Goal: Task Accomplishment & Management: Use online tool/utility

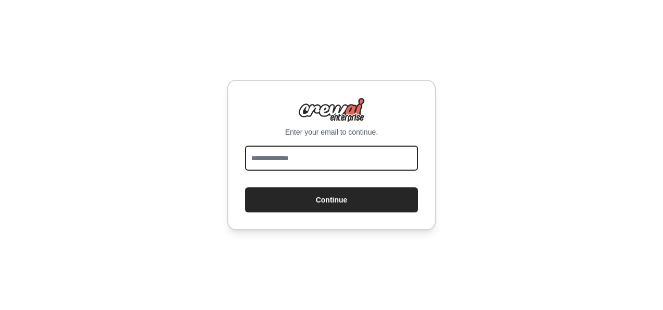
drag, startPoint x: 0, startPoint y: 0, endPoint x: 312, endPoint y: 157, distance: 349.2
click at [312, 157] on input "email" at bounding box center [331, 157] width 173 height 25
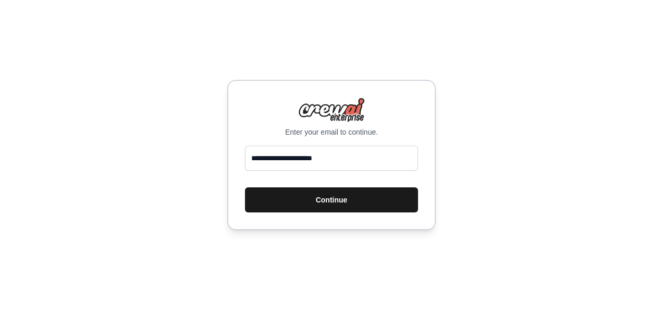
type input "**********"
click at [325, 197] on button "Continue" at bounding box center [331, 199] width 173 height 25
click at [333, 198] on button "Continue" at bounding box center [331, 199] width 173 height 25
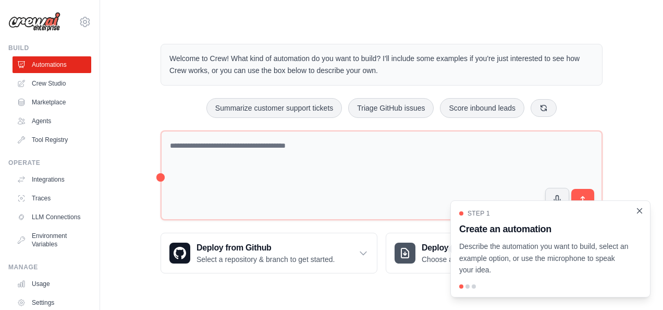
click at [639, 211] on icon "Close walkthrough" at bounding box center [639, 210] width 5 height 5
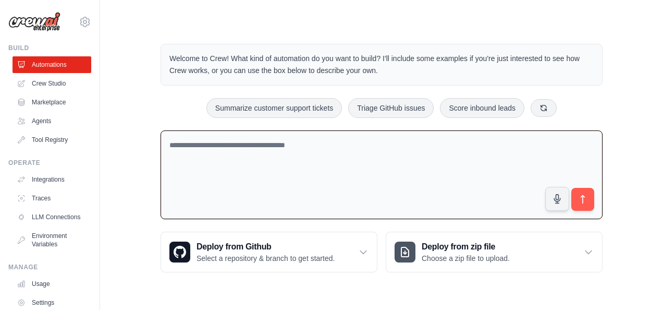
click at [344, 152] on textarea at bounding box center [382, 174] width 442 height 89
click at [55, 84] on link "Crew Studio" at bounding box center [53, 83] width 79 height 17
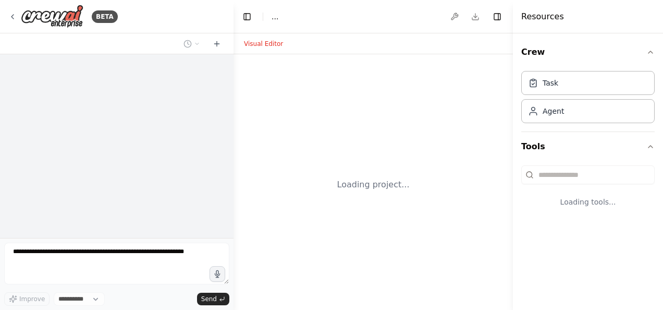
select select "****"
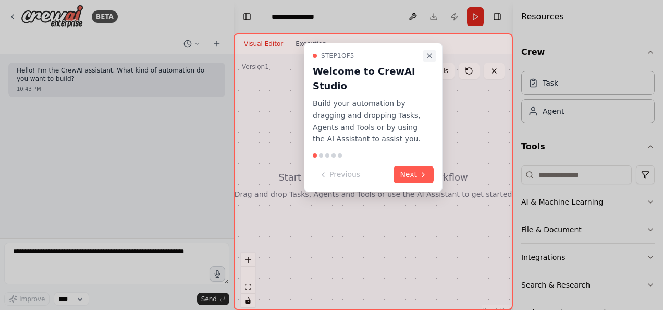
click at [429, 55] on icon "Close walkthrough" at bounding box center [429, 56] width 4 height 4
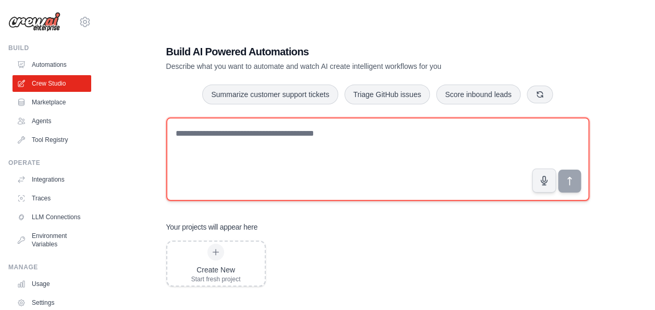
click at [345, 174] on textarea at bounding box center [377, 158] width 423 height 83
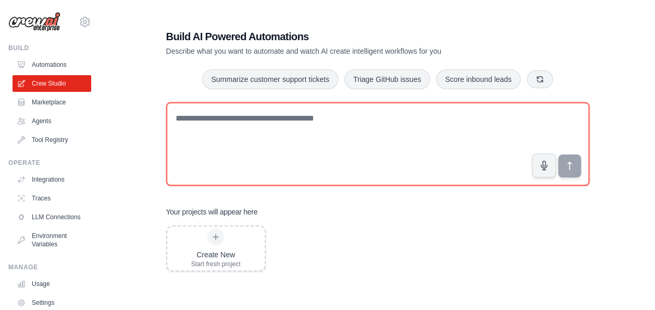
scroll to position [21, 0]
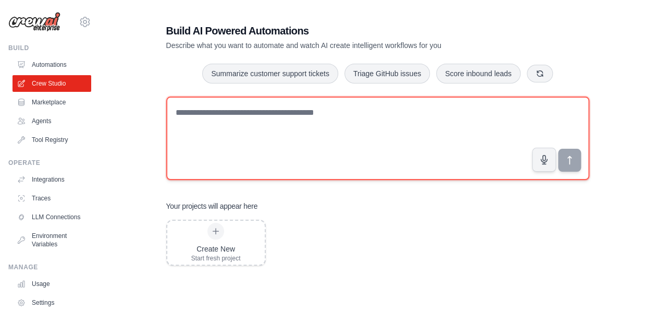
click at [413, 127] on textarea at bounding box center [377, 137] width 423 height 83
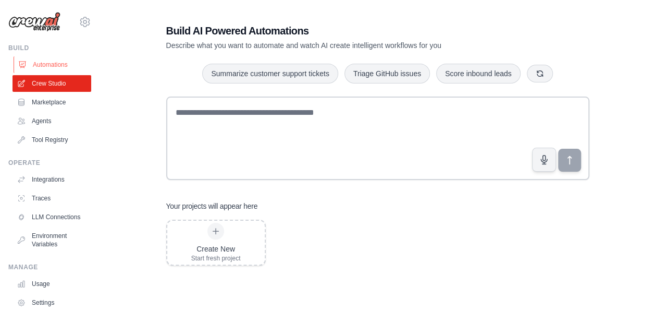
click at [51, 65] on link "Automations" at bounding box center [53, 64] width 79 height 17
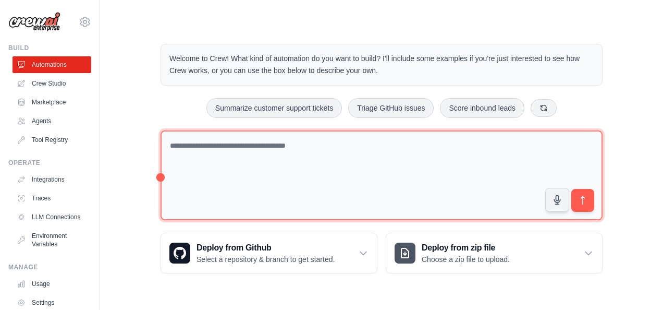
click at [270, 167] on textarea at bounding box center [382, 175] width 442 height 90
click at [392, 143] on textarea at bounding box center [382, 175] width 442 height 90
paste textarea "**********"
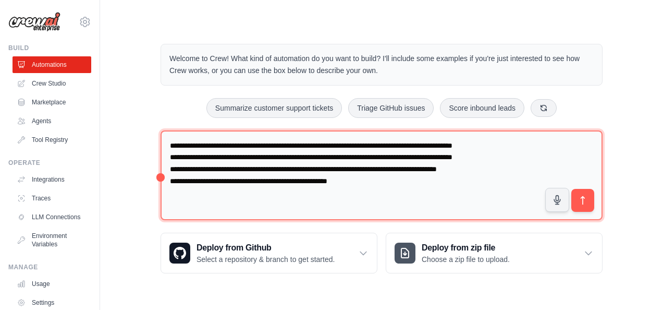
type textarea "**********"
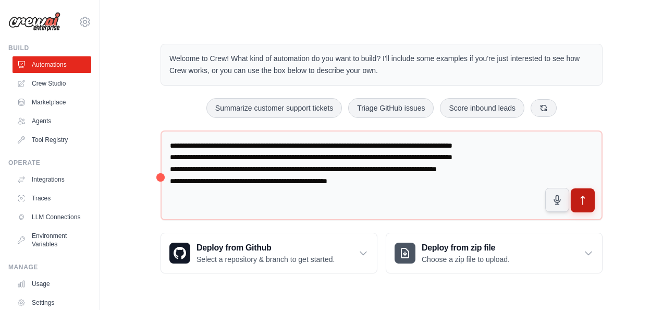
click at [582, 195] on icon "submit" at bounding box center [582, 200] width 11 height 11
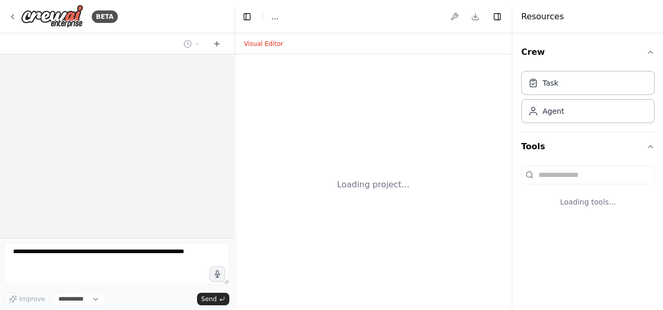
select select "****"
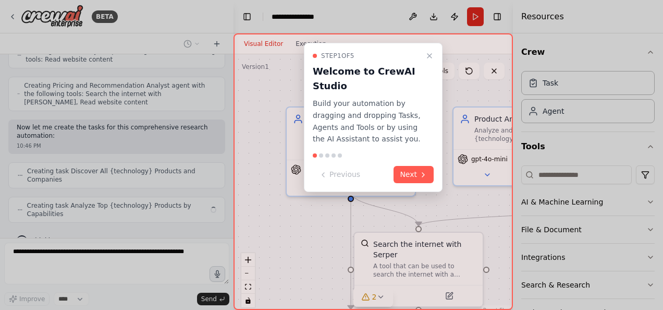
scroll to position [346, 0]
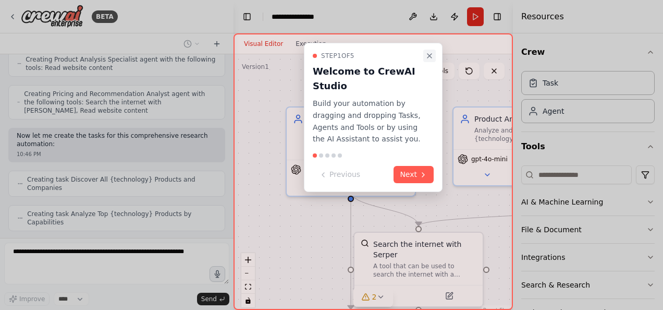
click at [430, 54] on icon "Close walkthrough" at bounding box center [429, 56] width 8 height 8
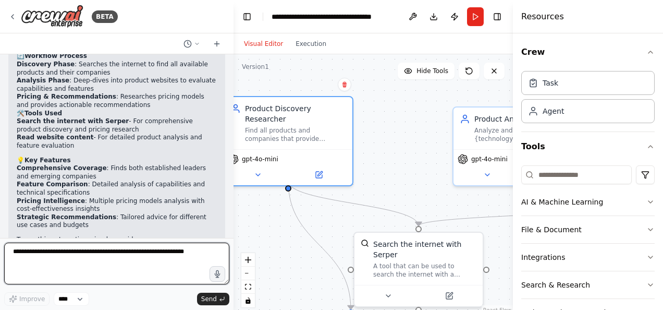
scroll to position [786, 0]
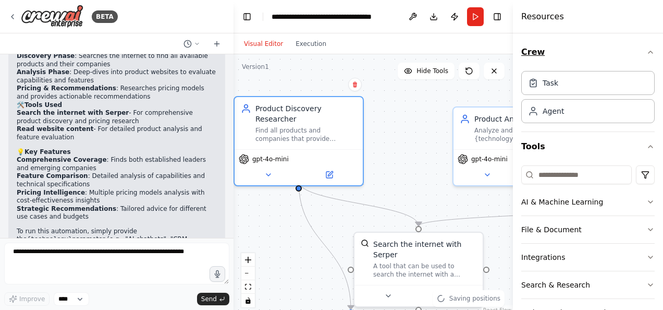
click at [646, 55] on icon "button" at bounding box center [650, 52] width 8 height 8
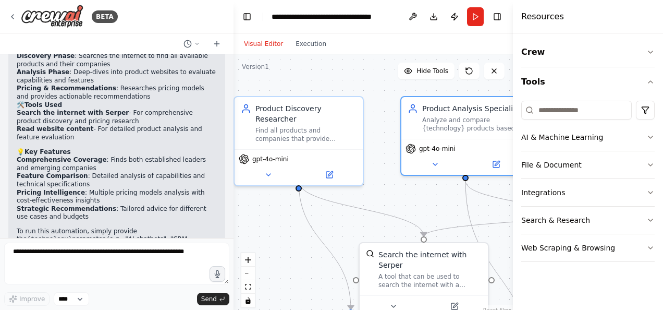
click at [72, 236] on code "{technology}" at bounding box center [49, 239] width 45 height 7
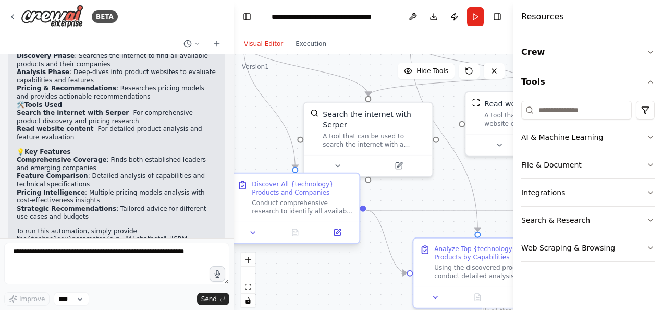
click at [273, 190] on div "Discover All {technology} Products and Companies" at bounding box center [302, 188] width 101 height 17
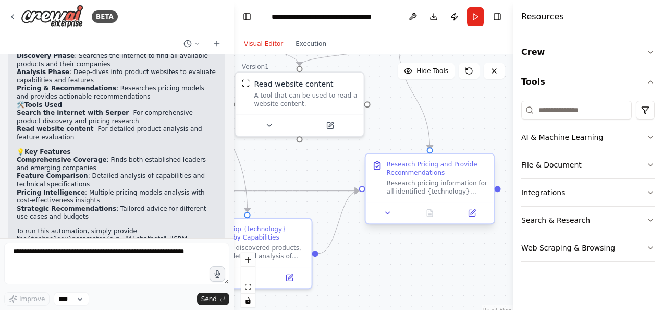
click at [405, 173] on div "Research Pricing and Provide Recommendations" at bounding box center [437, 168] width 101 height 17
click at [434, 192] on div "Research pricing information for all identified {technology} products by search…" at bounding box center [437, 187] width 101 height 17
click at [472, 212] on icon at bounding box center [473, 212] width 5 height 5
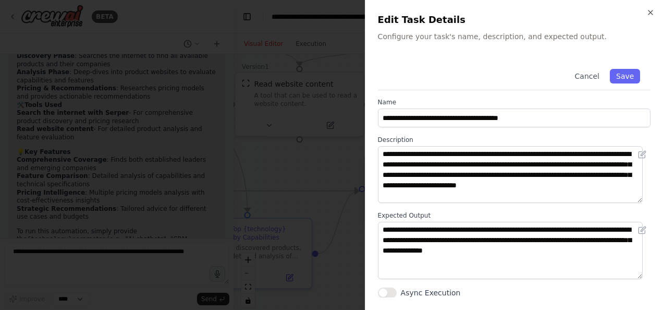
scroll to position [0, 0]
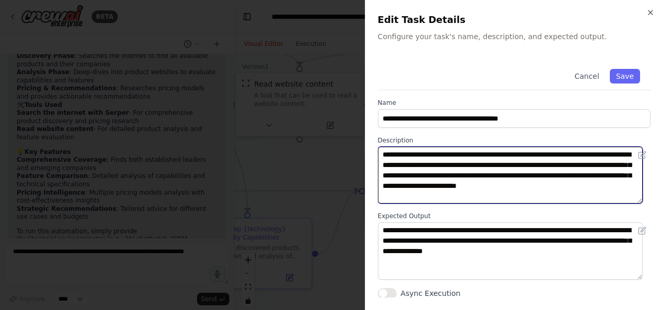
click at [561, 156] on textarea "**********" at bounding box center [510, 174] width 265 height 57
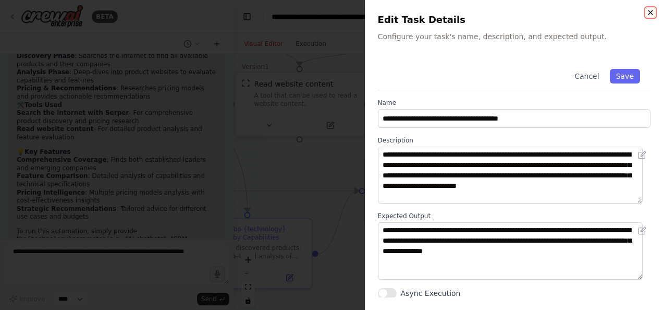
click at [650, 13] on icon "button" at bounding box center [650, 12] width 4 height 4
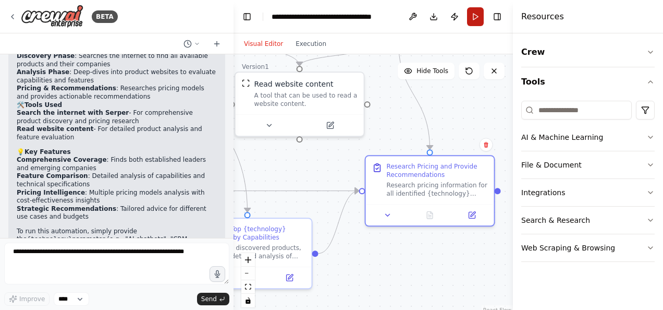
click at [475, 14] on button "Run" at bounding box center [475, 16] width 17 height 19
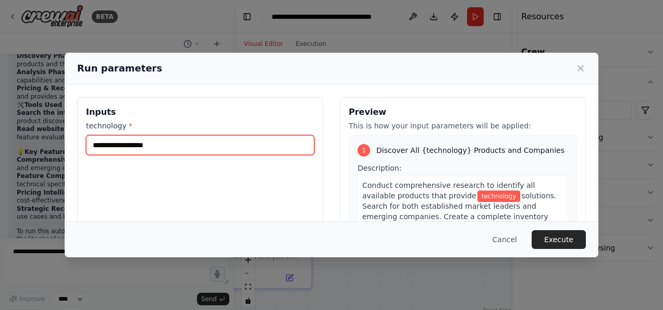
click at [189, 146] on input "technology *" at bounding box center [200, 145] width 228 height 20
type input "**********"
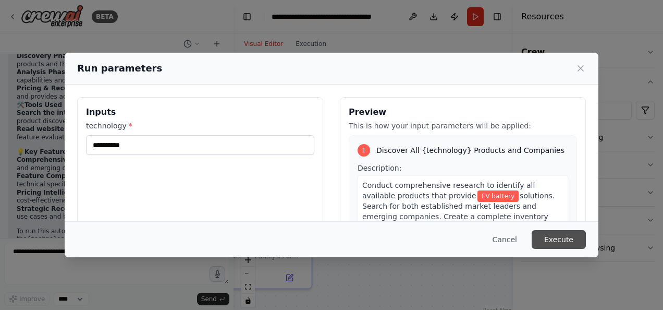
click at [571, 240] on button "Execute" at bounding box center [559, 239] width 54 height 19
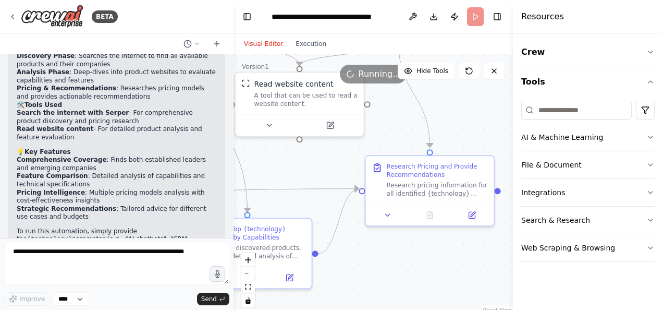
click at [133, 172] on li "Feature Comparison : Detailed analysis of capabilities and technical specificat…" at bounding box center [117, 180] width 200 height 16
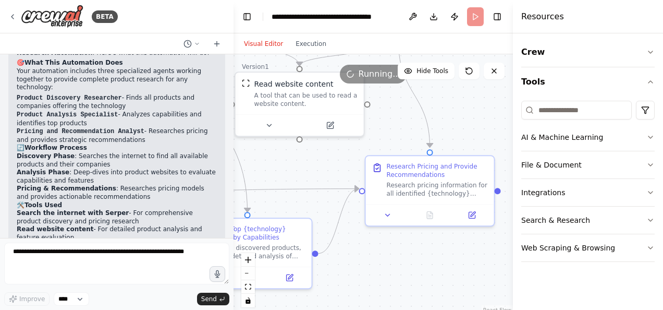
scroll to position [687, 0]
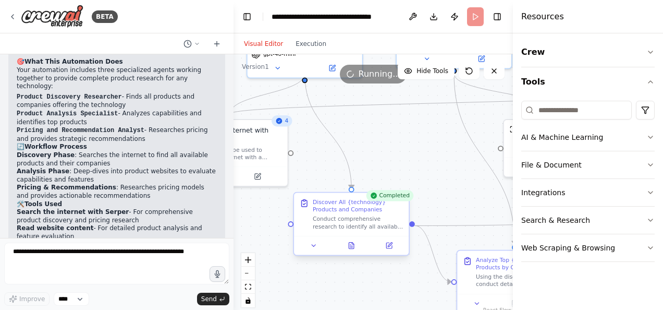
click at [339, 216] on div "Discover All {technology} Products and Companies Conduct comprehensive research…" at bounding box center [358, 214] width 91 height 32
click at [340, 207] on div "Discover All {technology} Products and Companies" at bounding box center [358, 205] width 91 height 15
click at [352, 248] on icon at bounding box center [351, 245] width 5 height 6
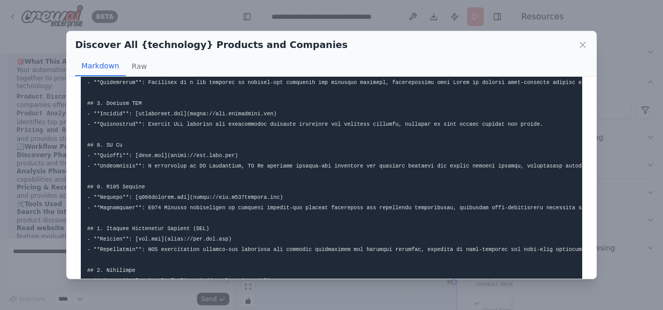
scroll to position [0, 0]
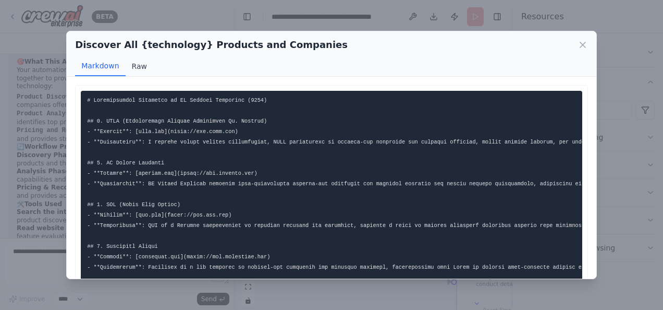
click at [138, 68] on button "Raw" at bounding box center [140, 66] width 28 height 20
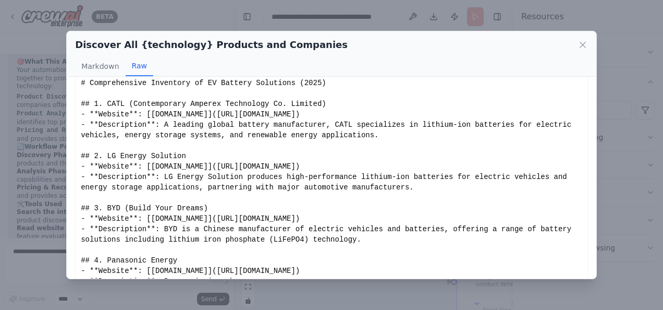
scroll to position [45, 0]
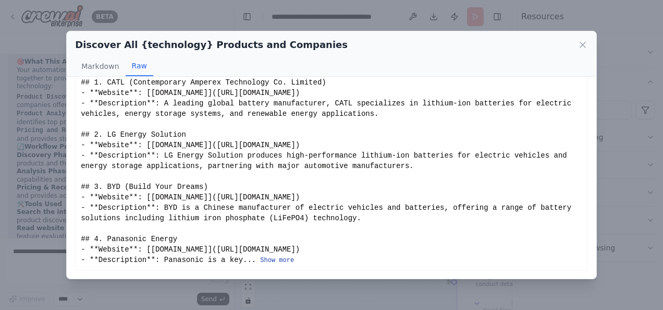
click at [260, 260] on button "Show more" at bounding box center [277, 260] width 34 height 8
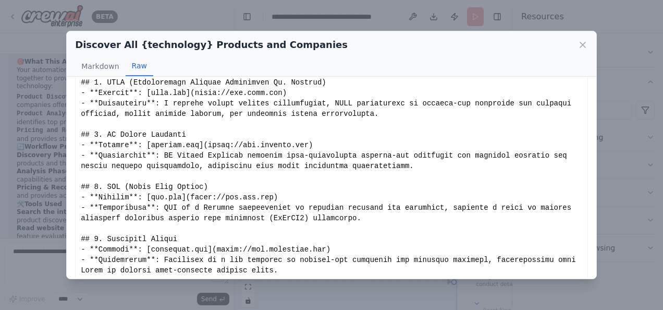
scroll to position [66, 0]
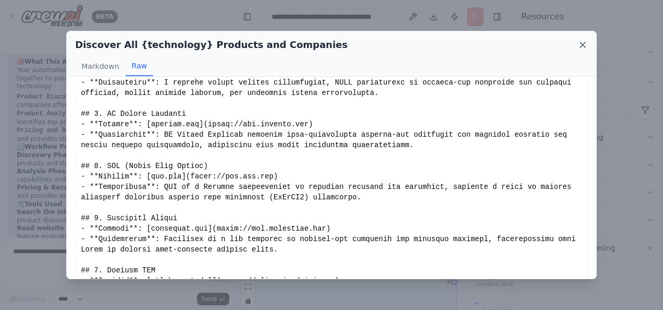
click at [583, 45] on icon at bounding box center [582, 44] width 5 height 5
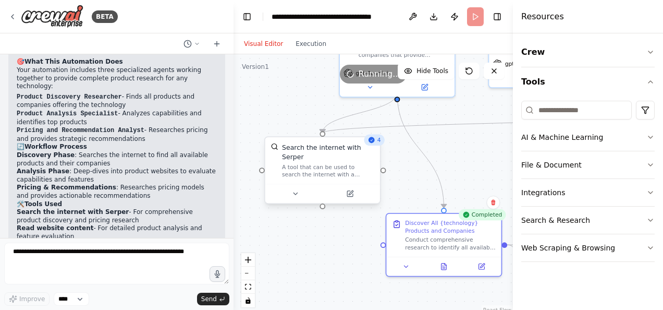
click at [331, 153] on div "Search the internet with Serper" at bounding box center [328, 152] width 92 height 19
click at [295, 192] on icon at bounding box center [295, 193] width 4 height 2
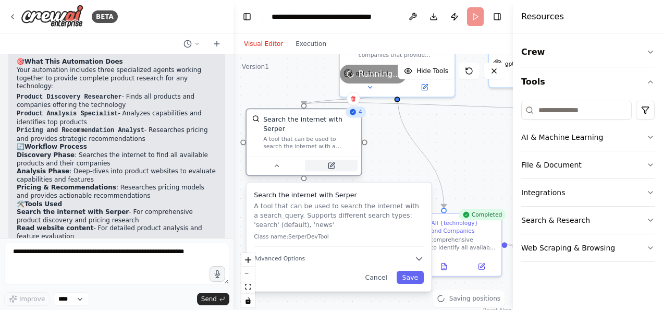
click at [332, 163] on icon at bounding box center [332, 165] width 4 height 4
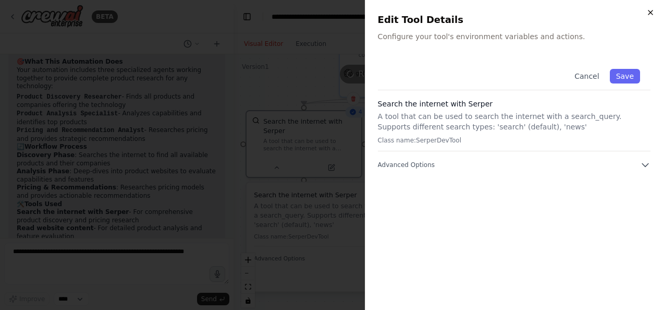
click at [650, 16] on icon "button" at bounding box center [650, 12] width 8 height 8
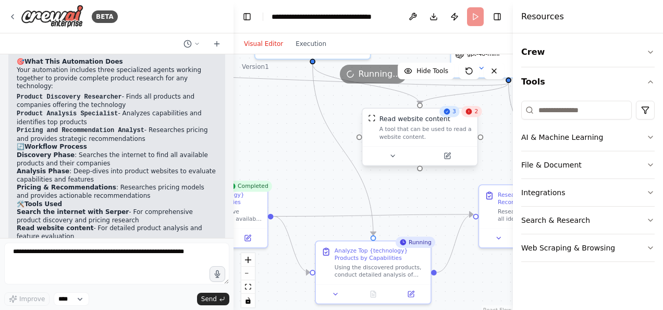
click at [427, 123] on div "Read website content" at bounding box center [414, 118] width 71 height 9
click at [452, 113] on div "3" at bounding box center [449, 111] width 20 height 11
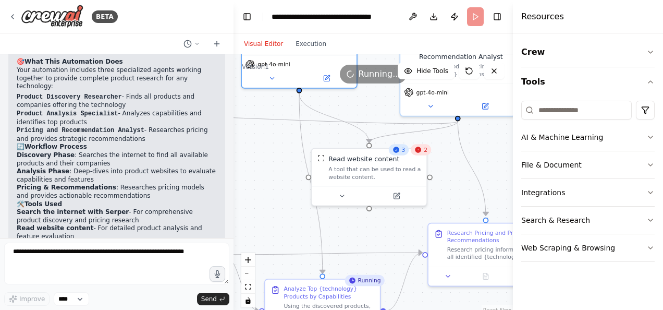
click at [398, 151] on icon at bounding box center [396, 149] width 6 height 6
click at [366, 167] on div "A tool that can be used to read a website content." at bounding box center [374, 171] width 92 height 15
click at [350, 163] on div "Read website content A tool that can be used to read a website content." at bounding box center [374, 165] width 92 height 26
click at [402, 155] on div "10" at bounding box center [397, 149] width 24 height 11
click at [338, 193] on button at bounding box center [341, 193] width 53 height 11
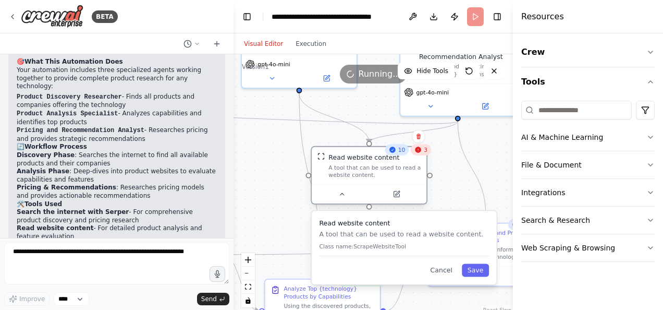
click at [360, 155] on div "Read website content" at bounding box center [363, 156] width 71 height 9
click at [398, 195] on icon at bounding box center [396, 194] width 6 height 6
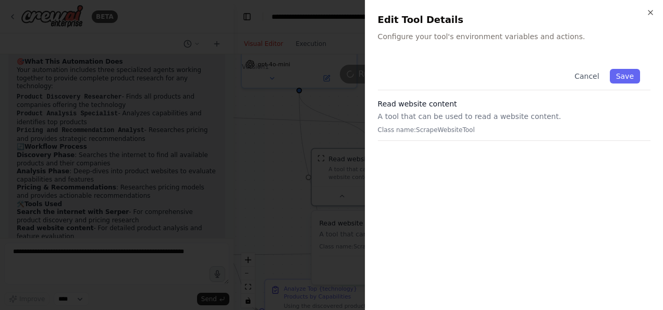
click at [401, 116] on p "A tool that can be used to read a website content." at bounding box center [514, 116] width 273 height 10
click at [652, 11] on icon "button" at bounding box center [650, 12] width 4 height 4
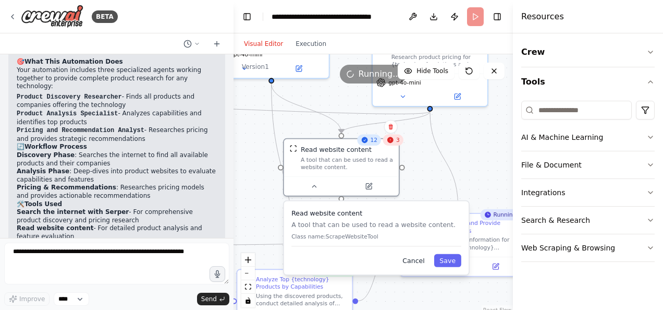
click at [415, 262] on button "Cancel" at bounding box center [413, 260] width 33 height 13
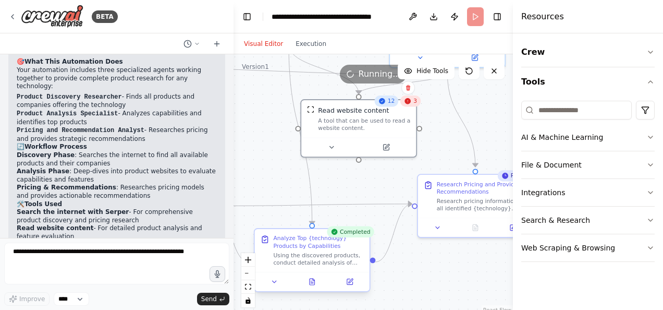
click at [297, 240] on div "Analyze Top {technology} Products by Capabilities" at bounding box center [318, 242] width 91 height 15
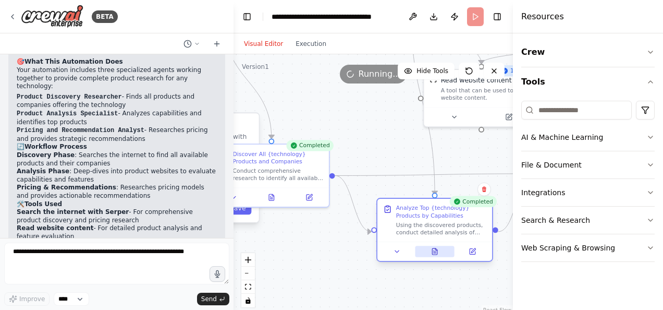
click at [435, 251] on icon at bounding box center [434, 251] width 5 height 6
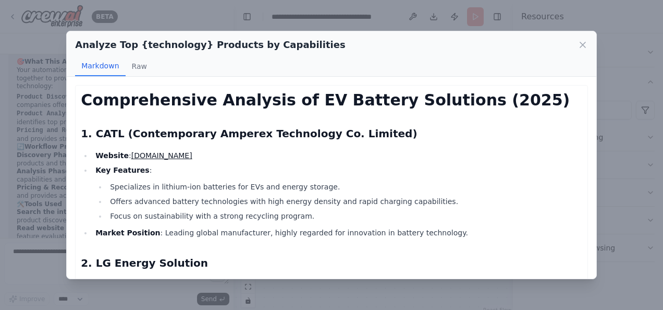
scroll to position [0, 0]
click at [583, 45] on icon at bounding box center [582, 44] width 5 height 5
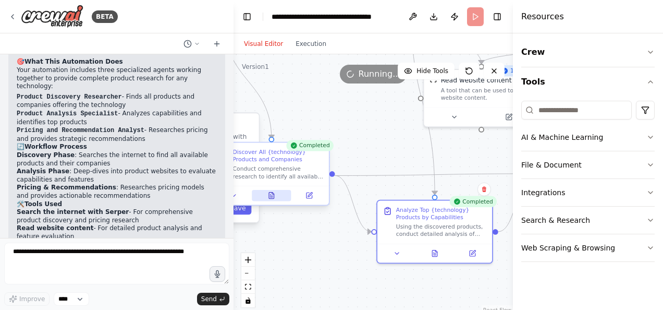
click at [271, 195] on icon at bounding box center [271, 195] width 3 height 0
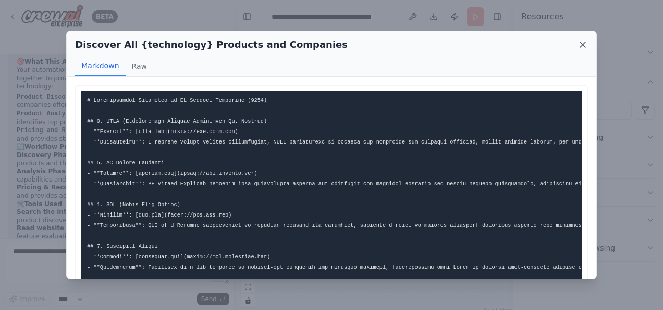
click at [583, 47] on icon at bounding box center [582, 45] width 10 height 10
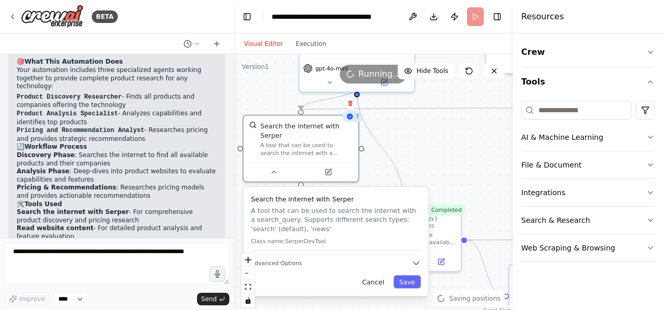
click at [378, 275] on button "Cancel" at bounding box center [372, 281] width 33 height 13
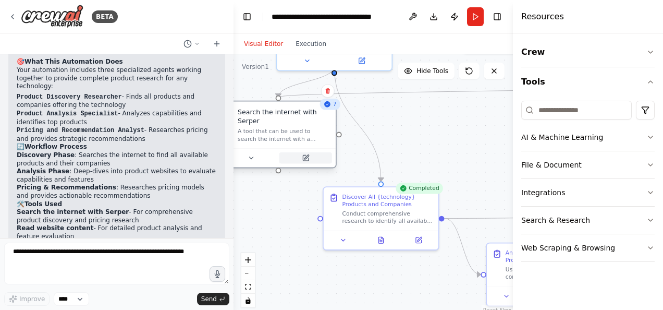
click at [312, 152] on button at bounding box center [305, 157] width 53 height 11
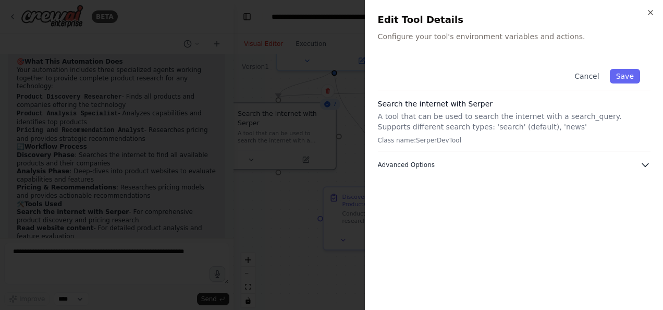
click at [421, 163] on span "Advanced Options" at bounding box center [406, 165] width 57 height 8
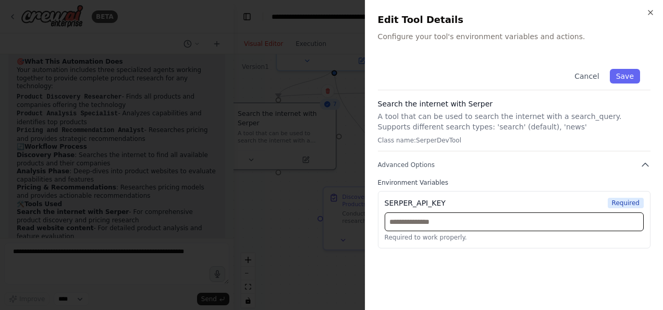
click at [405, 222] on input "text" at bounding box center [514, 221] width 259 height 19
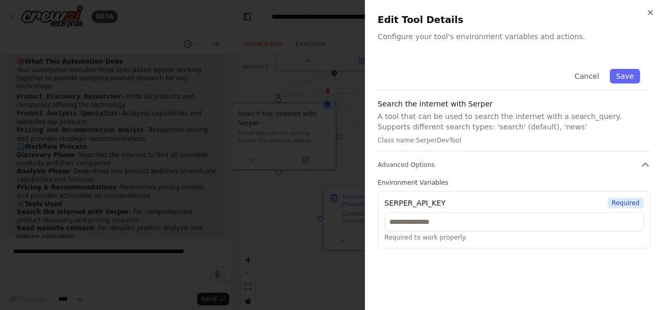
click at [420, 278] on div "Cancel Save Search the internet with [PERSON_NAME] A tool that can be used to s…" at bounding box center [514, 177] width 273 height 239
click at [589, 80] on button "Cancel" at bounding box center [586, 76] width 37 height 15
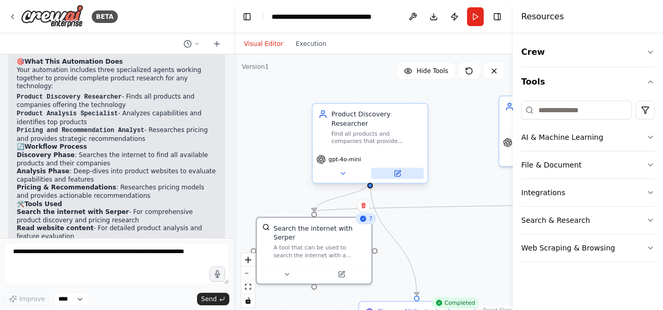
click at [398, 170] on icon at bounding box center [398, 172] width 4 height 4
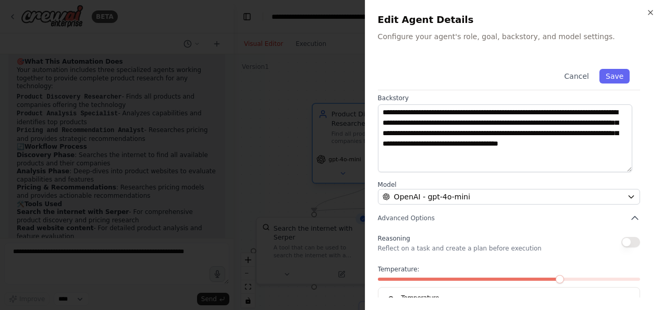
scroll to position [133, 0]
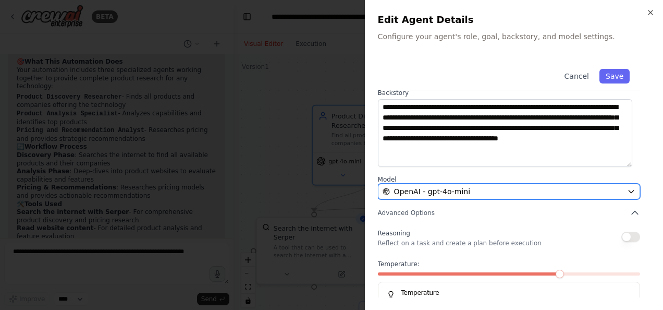
click at [452, 193] on span "OpenAI - gpt-4o-mini" at bounding box center [432, 191] width 76 height 10
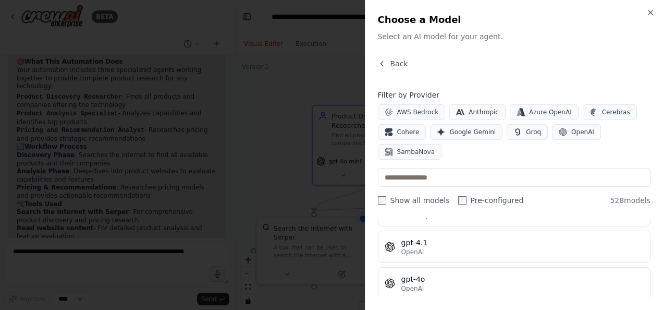
scroll to position [155, 0]
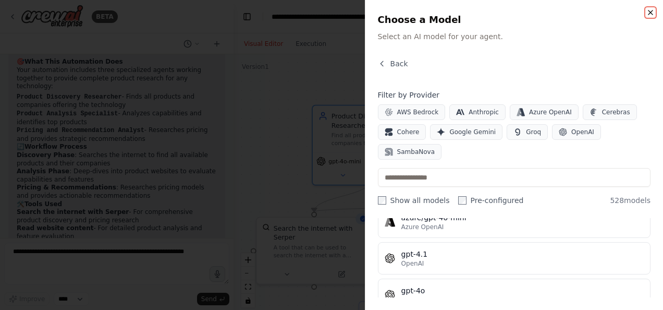
click at [650, 13] on icon "button" at bounding box center [650, 12] width 4 height 4
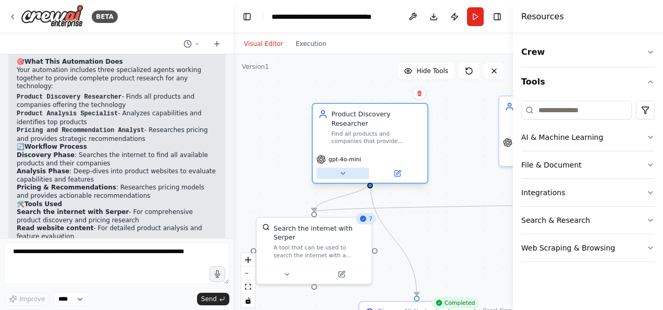
click at [342, 168] on button at bounding box center [342, 173] width 53 height 11
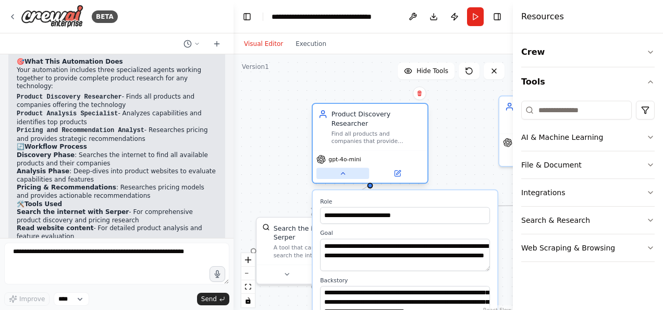
scroll to position [41, 0]
click at [347, 155] on div "gpt-4o-mini" at bounding box center [338, 159] width 45 height 9
click at [402, 168] on button at bounding box center [397, 173] width 53 height 11
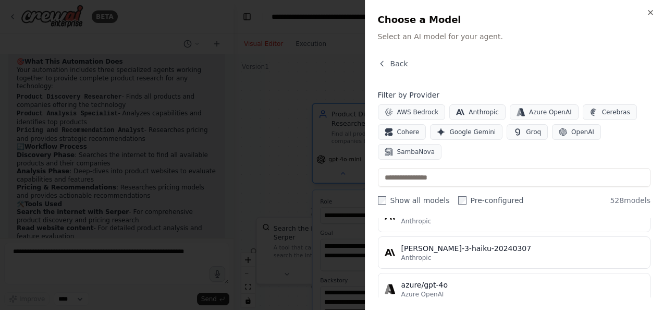
scroll to position [52, 0]
click at [454, 128] on span "Google Gemini" at bounding box center [472, 132] width 46 height 8
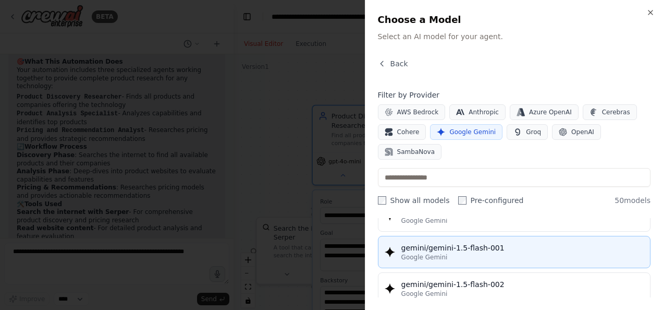
click at [463, 248] on div "gemini/gemini-1.5-flash-001" at bounding box center [522, 247] width 242 height 10
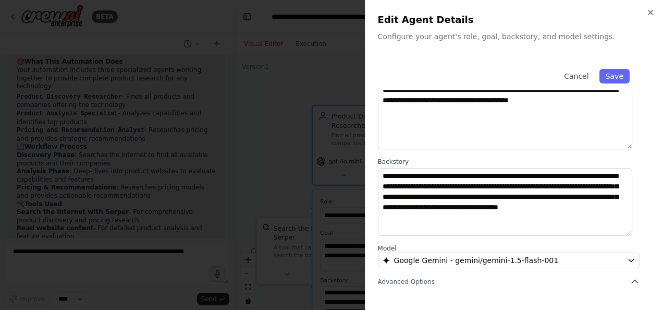
scroll to position [65, 0]
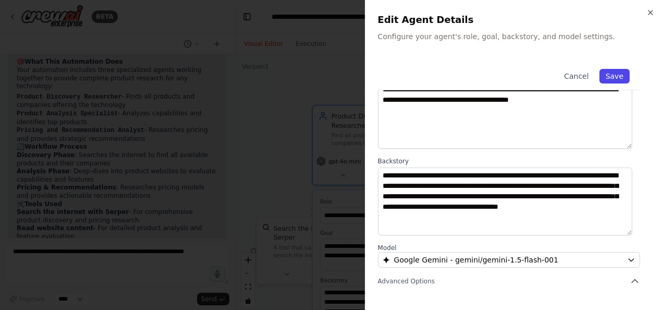
click at [614, 72] on button "Save" at bounding box center [614, 76] width 30 height 15
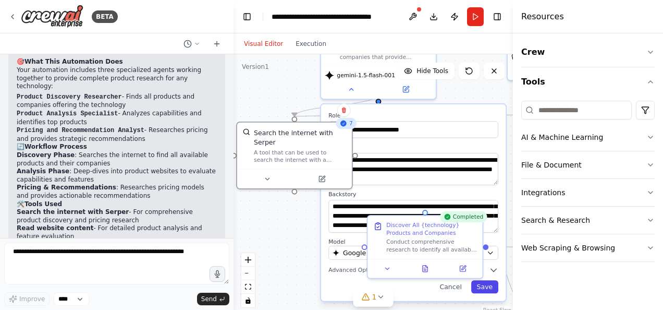
click at [493, 280] on button "Save" at bounding box center [484, 286] width 27 height 13
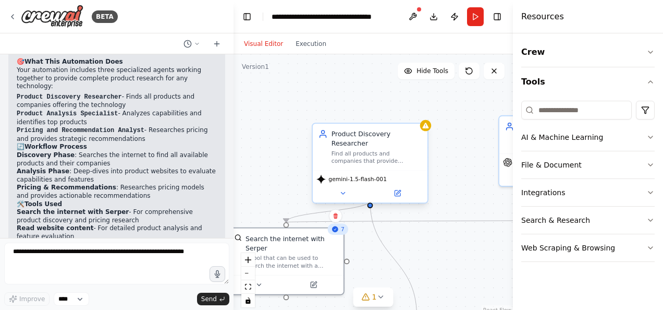
click at [428, 127] on icon at bounding box center [425, 124] width 7 height 7
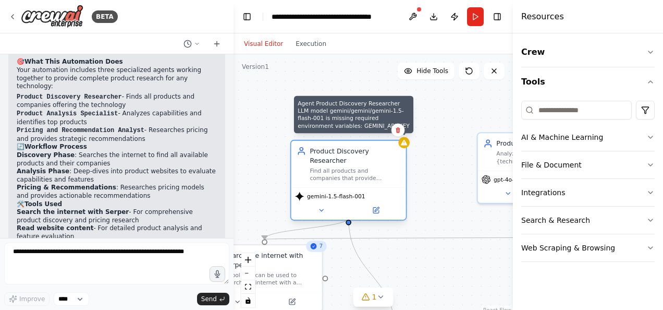
click at [322, 127] on div "Agent Product Discovery Researcher LLM model gemini/gemini/gemini-1.5-flash-001…" at bounding box center [353, 115] width 119 height 38
click at [375, 207] on icon at bounding box center [376, 210] width 6 height 6
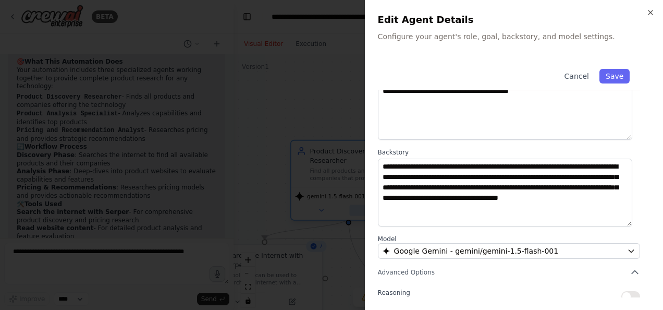
scroll to position [0, 0]
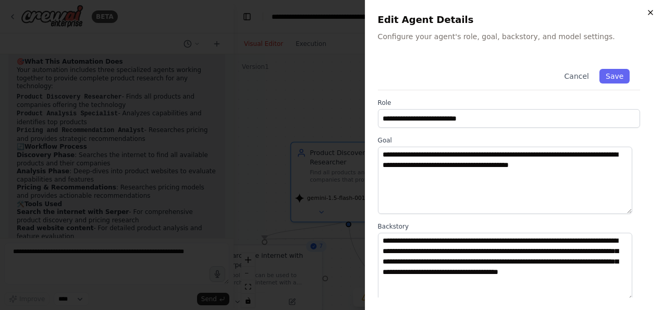
click at [652, 9] on icon "button" at bounding box center [650, 12] width 8 height 8
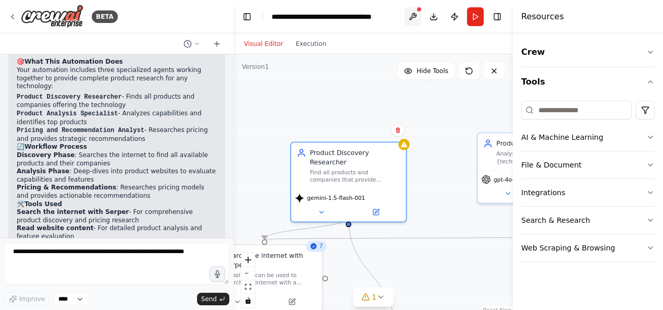
click at [414, 14] on button at bounding box center [412, 16] width 17 height 19
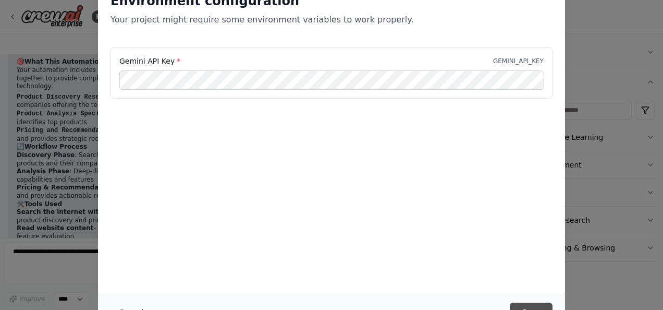
click at [523, 306] on button "Save" at bounding box center [531, 311] width 43 height 19
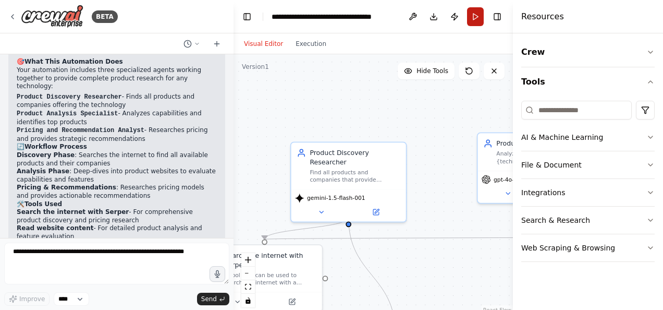
click at [476, 21] on button "Run" at bounding box center [475, 16] width 17 height 19
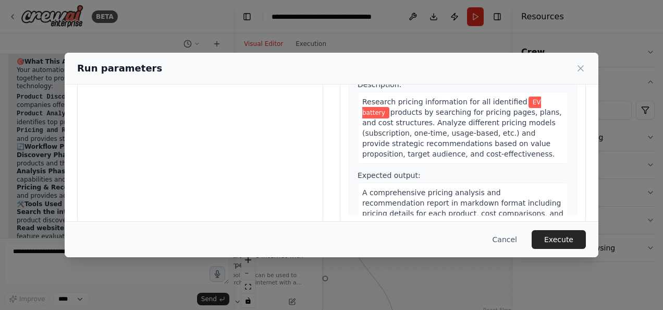
scroll to position [386, 0]
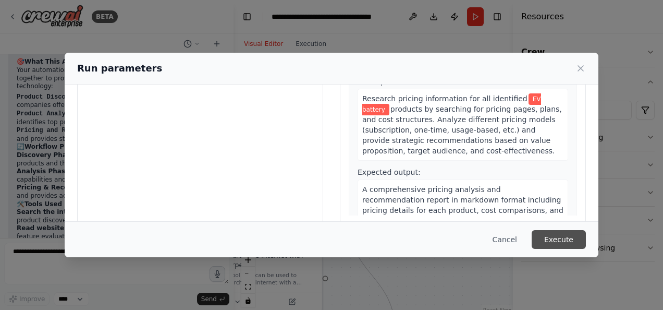
click at [564, 238] on button "Execute" at bounding box center [559, 239] width 54 height 19
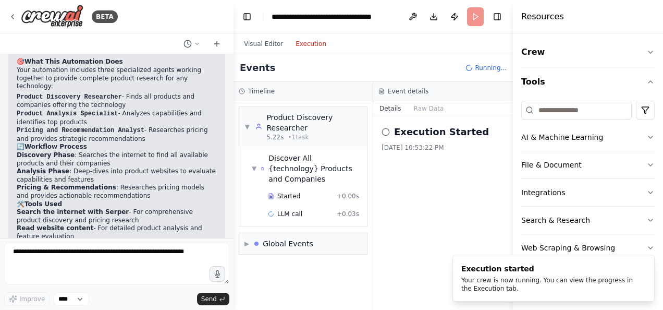
click at [305, 47] on button "Execution" at bounding box center [310, 44] width 43 height 13
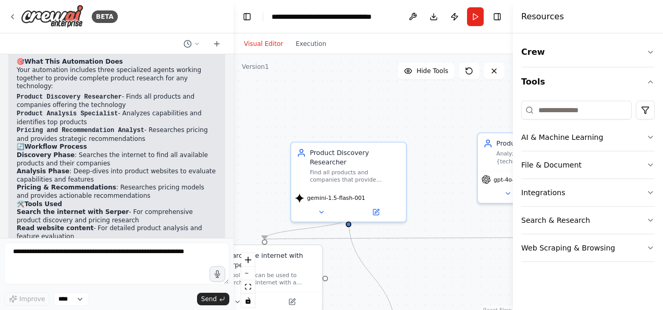
click at [260, 41] on button "Visual Editor" at bounding box center [264, 44] width 52 height 13
click at [323, 206] on icon at bounding box center [320, 209] width 7 height 7
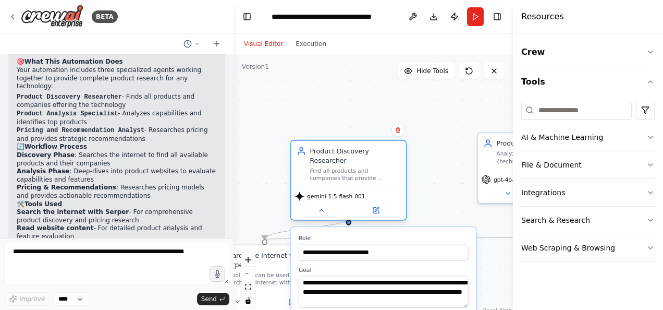
click at [334, 192] on span "gemini-1.5-flash-001" at bounding box center [336, 195] width 58 height 7
click at [347, 192] on span "gemini-1.5-flash-001" at bounding box center [336, 195] width 58 height 7
click at [358, 192] on span "gemini-1.5-flash-001" at bounding box center [336, 195] width 58 height 7
click at [335, 192] on span "gemini-1.5-flash-001" at bounding box center [336, 195] width 58 height 7
click at [343, 192] on span "gemini-1.5-flash-001" at bounding box center [336, 195] width 58 height 7
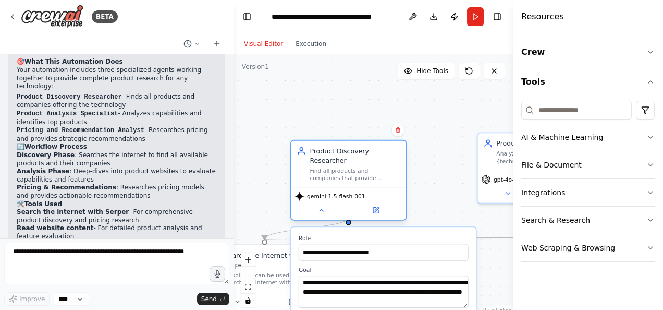
click at [352, 192] on span "gemini-1.5-flash-001" at bounding box center [336, 195] width 58 height 7
click at [380, 204] on button at bounding box center [375, 209] width 53 height 11
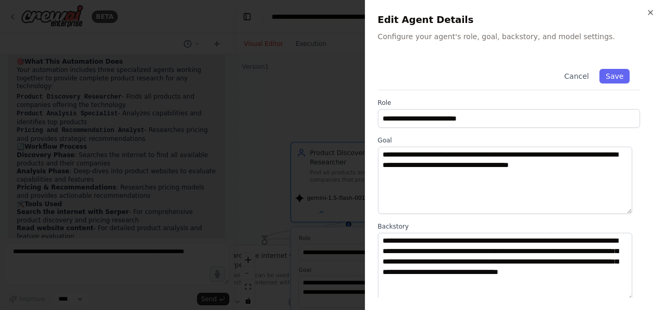
scroll to position [161, 0]
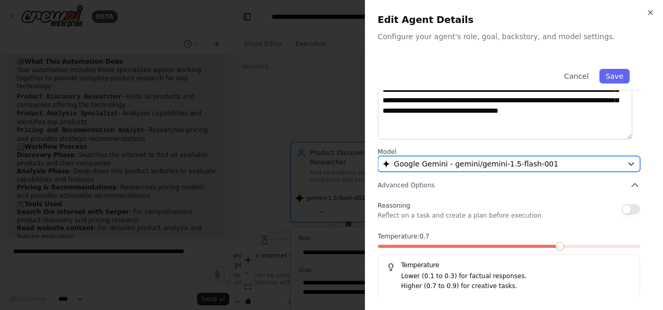
click at [457, 164] on span "Google Gemini - gemini/gemini-1.5-flash-001" at bounding box center [476, 163] width 165 height 10
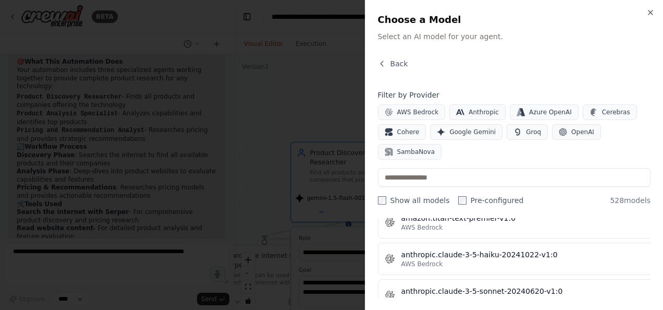
scroll to position [822, 0]
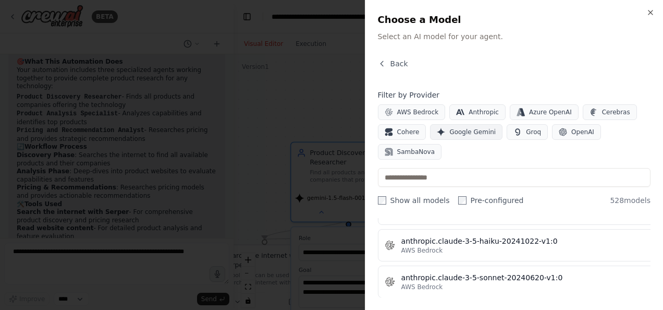
click at [451, 131] on span "Google Gemini" at bounding box center [472, 132] width 46 height 8
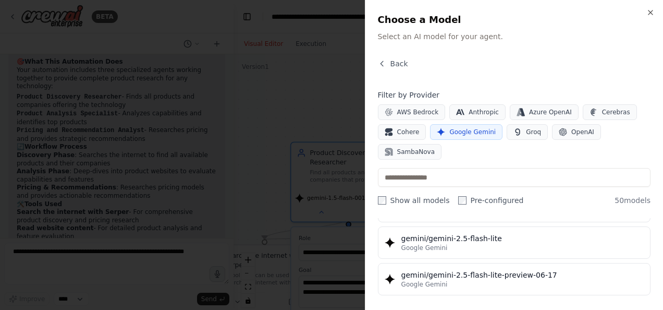
scroll to position [962, 0]
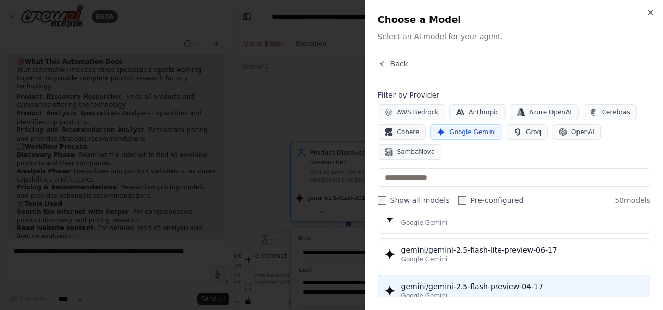
click at [513, 281] on div "gemini/gemini-2.5-flash-preview-04-17" at bounding box center [522, 286] width 242 height 10
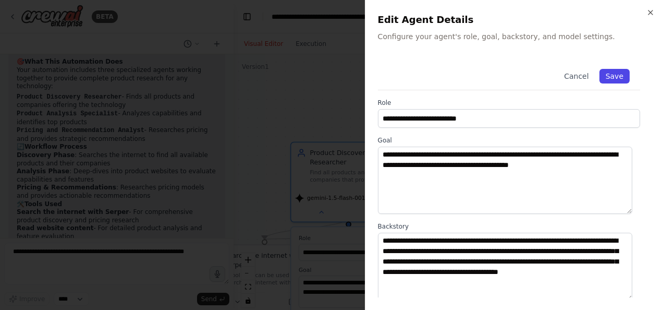
click at [609, 75] on button "Save" at bounding box center [614, 76] width 30 height 15
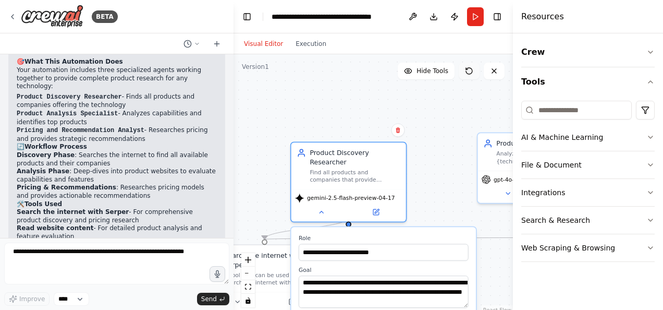
click at [473, 72] on button at bounding box center [469, 71] width 21 height 17
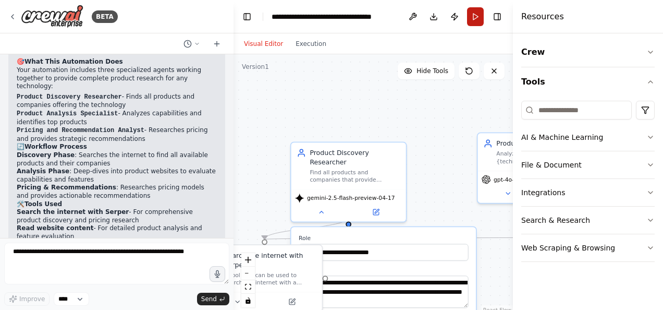
click at [472, 15] on button "Run" at bounding box center [475, 16] width 17 height 19
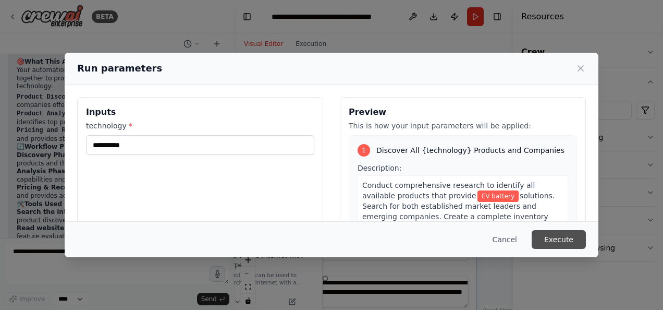
click at [555, 238] on button "Execute" at bounding box center [559, 239] width 54 height 19
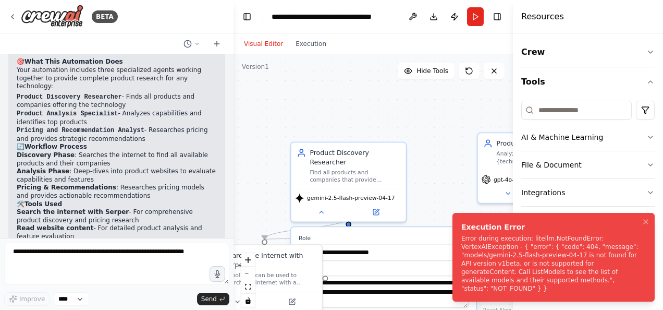
click at [533, 270] on div "Error during execution: litellm.NotFoundError: VertexAIException - { "error": {…" at bounding box center [551, 263] width 180 height 58
click at [490, 232] on div "Execution Error" at bounding box center [551, 227] width 180 height 10
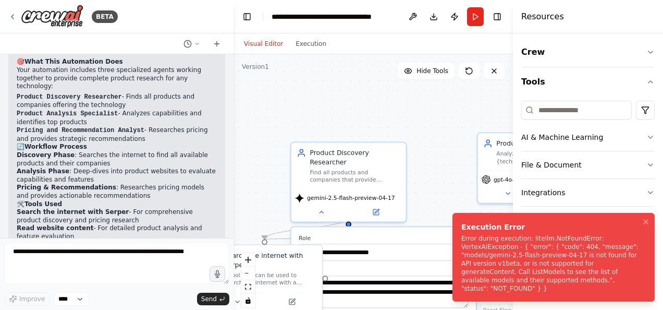
click at [490, 232] on div "Execution Error" at bounding box center [551, 227] width 180 height 10
drag, startPoint x: 511, startPoint y: 290, endPoint x: 473, endPoint y: 241, distance: 61.3
click at [473, 241] on div "Error during execution: litellm.NotFoundError: VertexAIException - { "error": {…" at bounding box center [551, 263] width 180 height 58
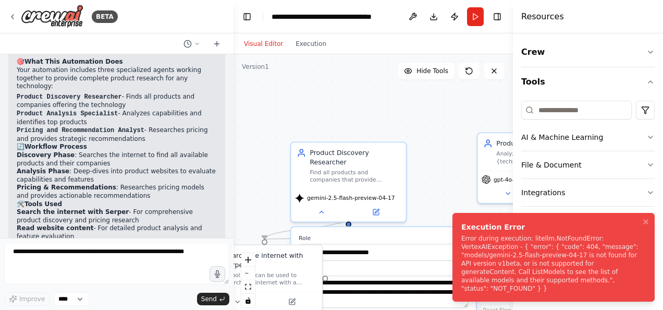
click at [506, 268] on div "Error during execution: litellm.NotFoundError: VertexAIException - { "error": {…" at bounding box center [551, 263] width 180 height 58
click at [493, 287] on div "Error during execution: litellm.NotFoundError: VertexAIException - { "error": {…" at bounding box center [551, 263] width 180 height 58
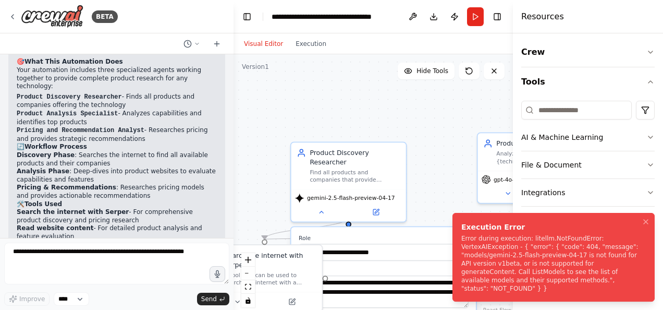
click at [493, 287] on div "Error during execution: litellm.NotFoundError: VertexAIException - { "error": {…" at bounding box center [551, 263] width 180 height 58
click at [645, 224] on icon "Notifications (F8)" at bounding box center [646, 221] width 4 height 4
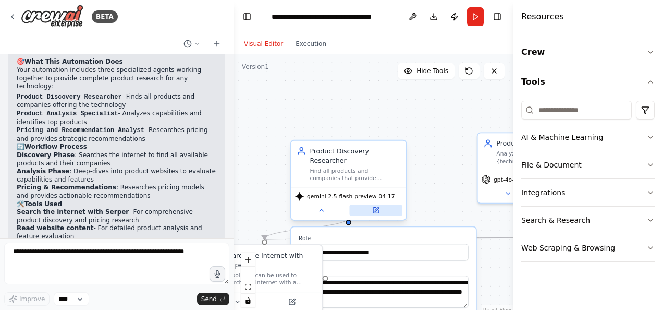
click at [378, 207] on icon at bounding box center [376, 210] width 6 height 6
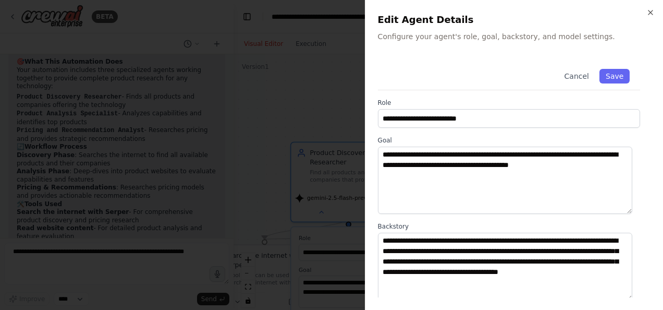
scroll to position [161, 0]
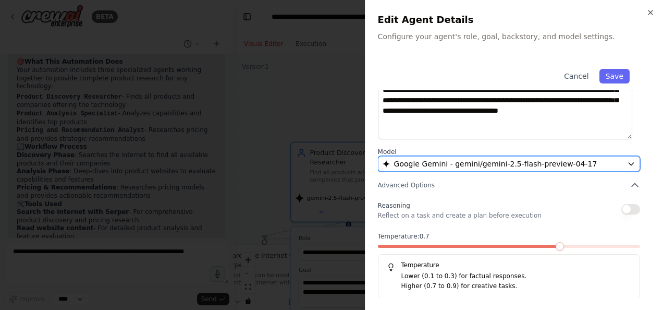
click at [472, 160] on span "Google Gemini - gemini/gemini-2.5-flash-preview-04-17" at bounding box center [495, 163] width 203 height 10
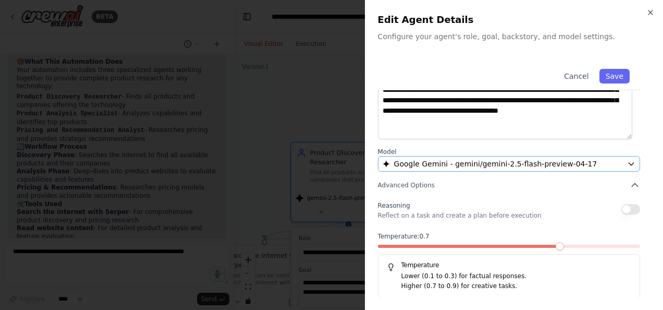
scroll to position [0, 0]
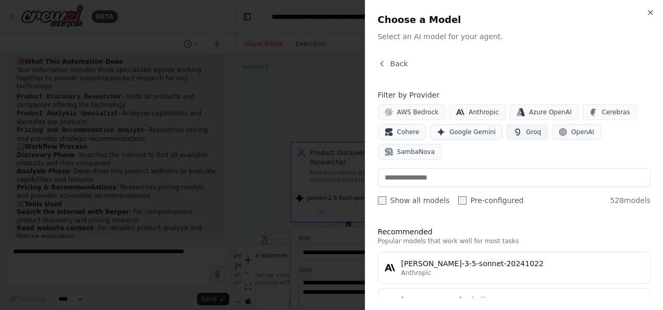
click at [516, 132] on button "Groq" at bounding box center [527, 132] width 41 height 16
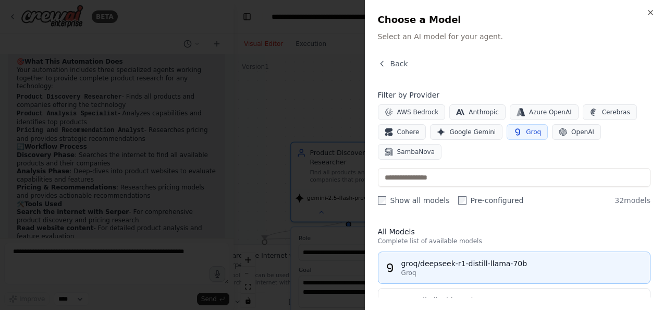
click at [506, 268] on div "Groq" at bounding box center [522, 272] width 242 height 8
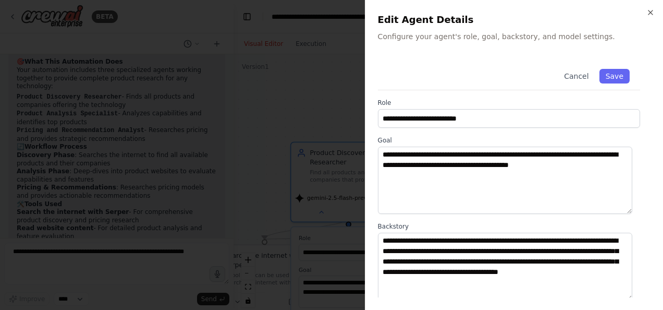
scroll to position [161, 0]
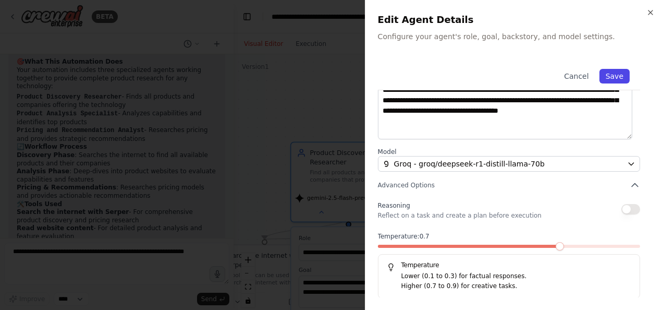
click at [609, 71] on button "Save" at bounding box center [614, 76] width 30 height 15
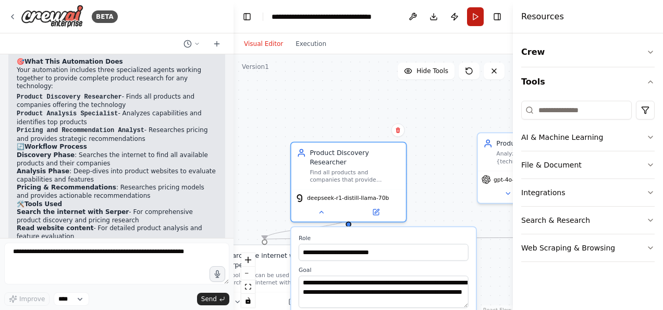
click at [473, 12] on button "Run" at bounding box center [475, 16] width 17 height 19
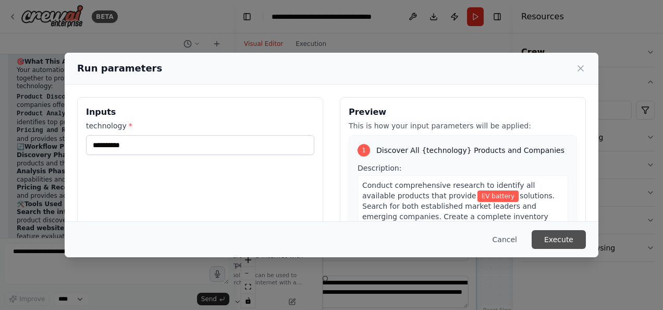
click at [550, 236] on button "Execute" at bounding box center [559, 239] width 54 height 19
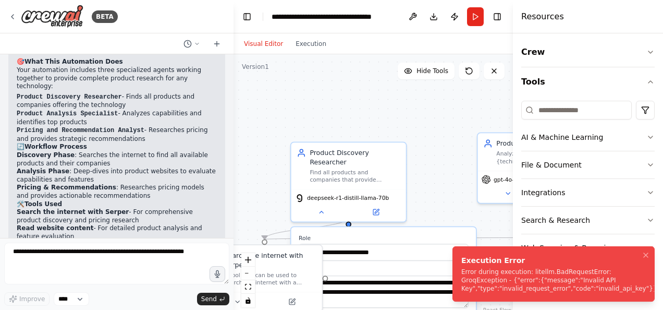
click at [524, 272] on div "Error during execution: litellm.BadRequestError: GroqException - {"error":{"mes…" at bounding box center [559, 279] width 196 height 25
click at [414, 15] on button at bounding box center [412, 16] width 17 height 19
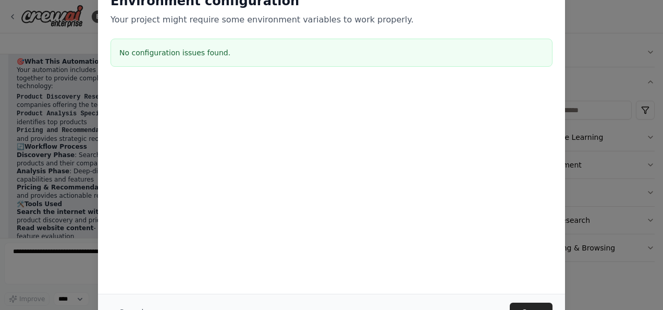
scroll to position [786, 0]
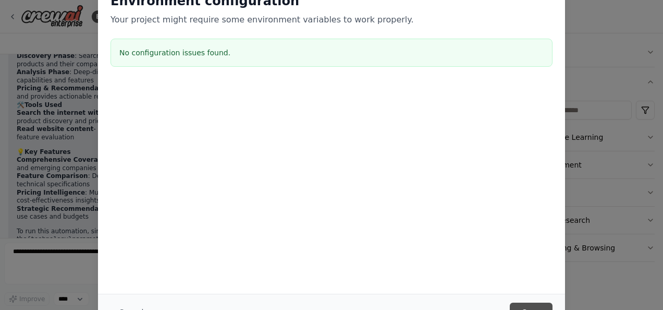
click at [519, 305] on button "Save" at bounding box center [531, 311] width 43 height 19
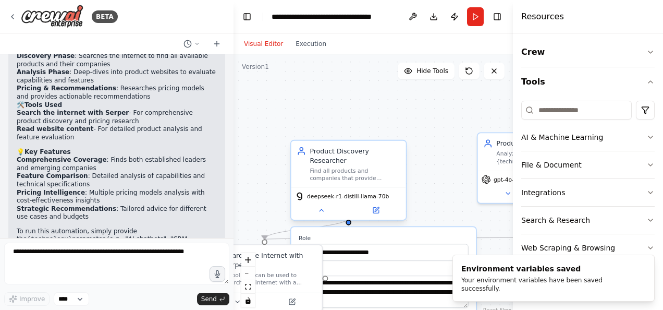
click at [353, 191] on div "deepseek-r1-distill-llama-70b" at bounding box center [342, 195] width 94 height 9
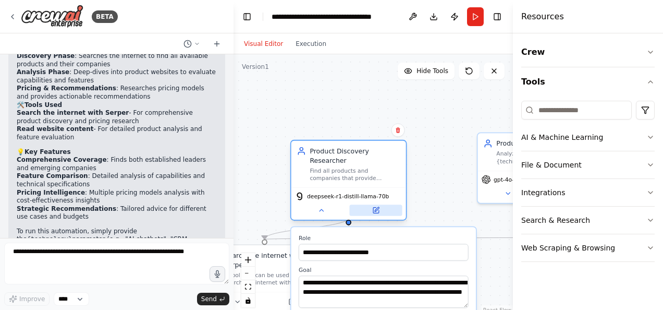
click at [369, 204] on button at bounding box center [375, 209] width 53 height 11
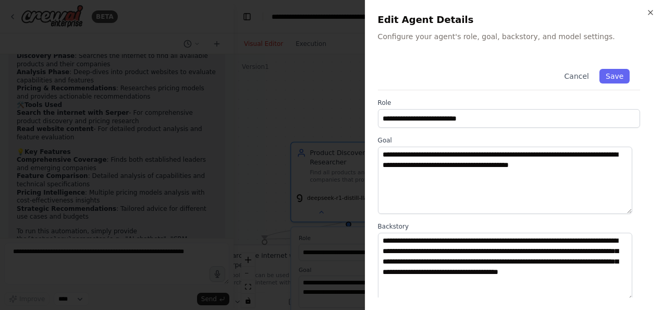
scroll to position [161, 0]
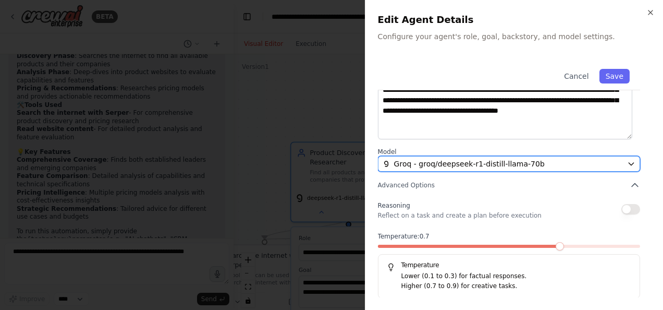
click at [449, 166] on span "Groq - groq/deepseek-r1-distill-llama-70b" at bounding box center [469, 163] width 151 height 10
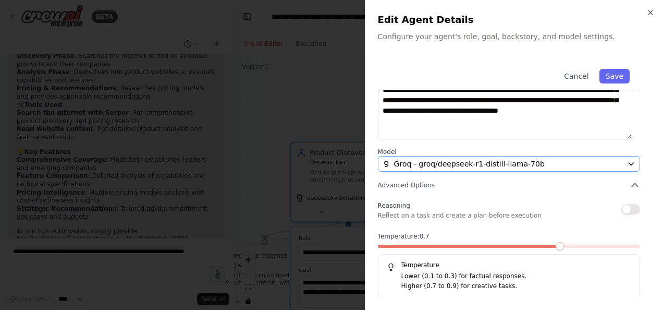
scroll to position [0, 0]
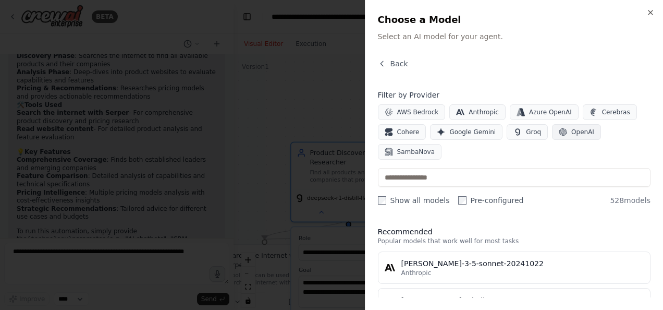
click at [559, 130] on icon "button" at bounding box center [563, 132] width 8 height 8
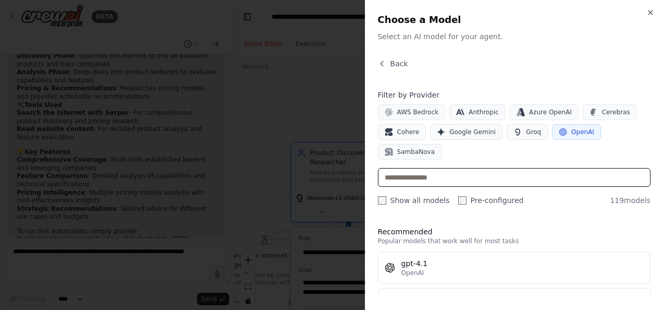
click at [586, 178] on input "text" at bounding box center [514, 177] width 273 height 19
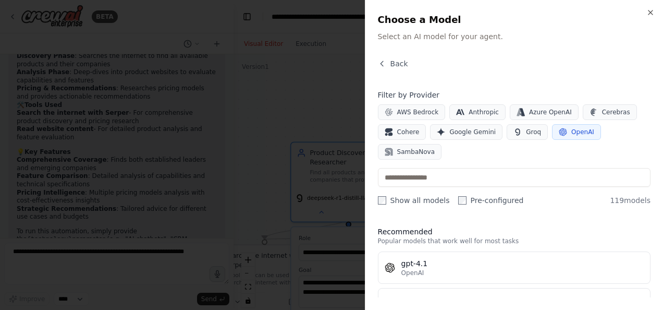
click at [573, 214] on div "Back Filter by Provider AWS Bedrock Anthropic Azure OpenAI Cerebras Cohere Goog…" at bounding box center [514, 177] width 273 height 239
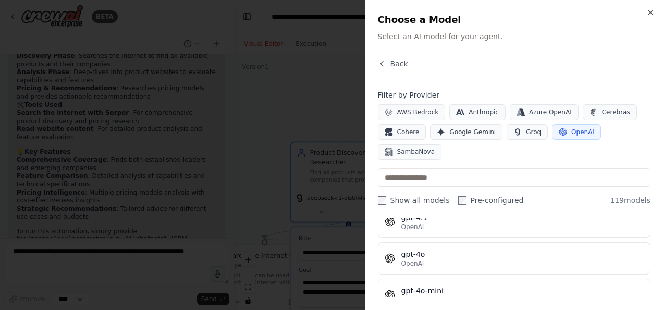
scroll to position [63, 0]
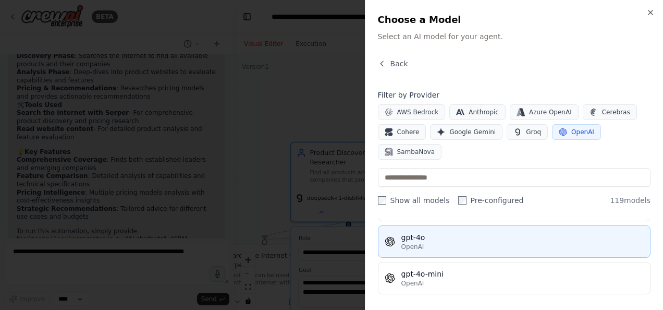
click at [460, 233] on div "gpt-4o" at bounding box center [522, 237] width 242 height 10
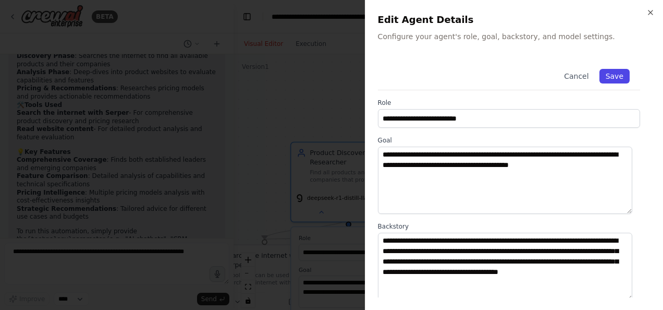
click at [606, 80] on button "Save" at bounding box center [614, 76] width 30 height 15
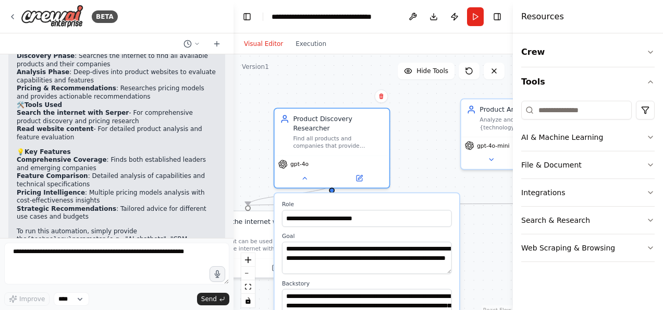
drag, startPoint x: 410, startPoint y: 84, endPoint x: 393, endPoint y: 51, distance: 37.8
click at [393, 51] on div "Visual Editor Execution Version 1 Hide Tools .deletable-edge-delete-btn { width…" at bounding box center [372, 171] width 279 height 276
click at [393, 51] on div "Visual Editor Execution" at bounding box center [372, 43] width 279 height 21
click at [475, 19] on button "Run" at bounding box center [475, 16] width 17 height 19
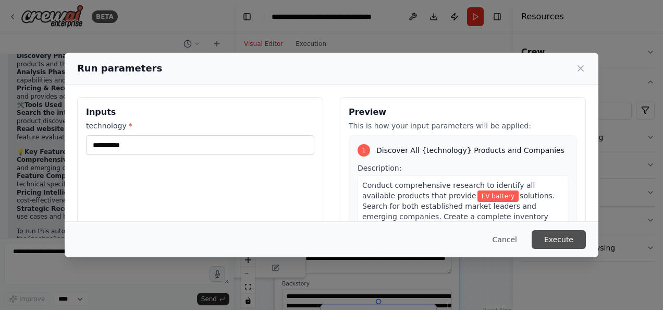
click at [547, 236] on button "Execute" at bounding box center [559, 239] width 54 height 19
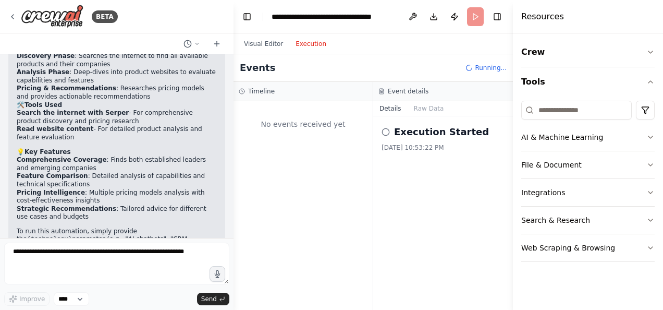
click at [307, 45] on button "Execution" at bounding box center [310, 44] width 43 height 13
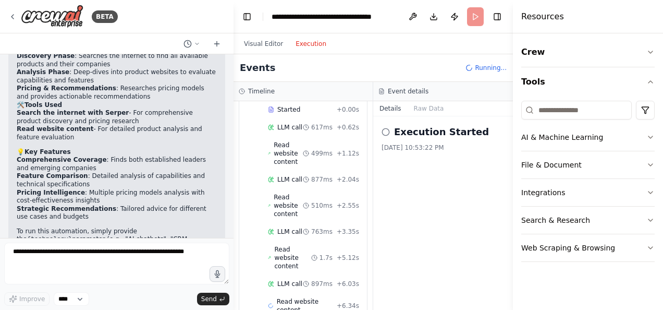
scroll to position [325, 0]
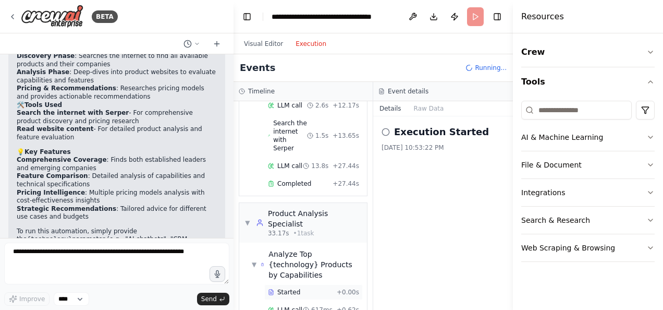
click at [300, 288] on div "Started" at bounding box center [300, 292] width 65 height 8
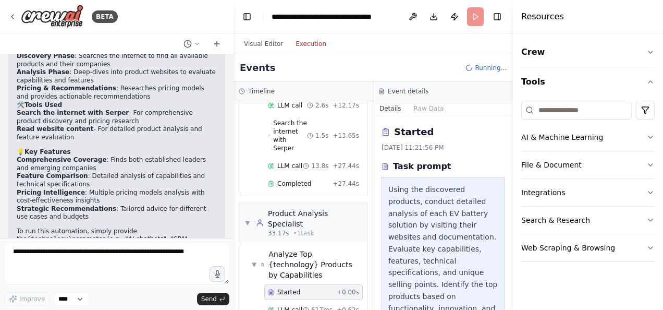
scroll to position [169, 0]
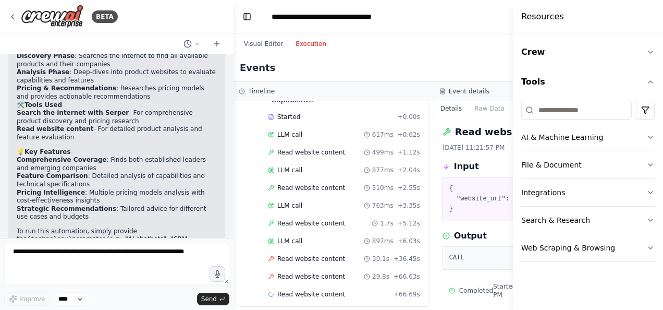
scroll to position [479, 0]
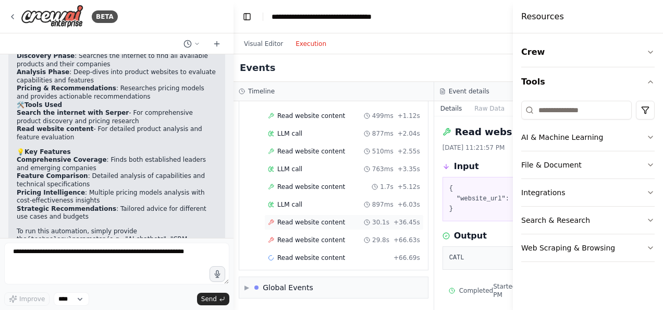
click at [290, 218] on span "Read website content" at bounding box center [311, 222] width 68 height 8
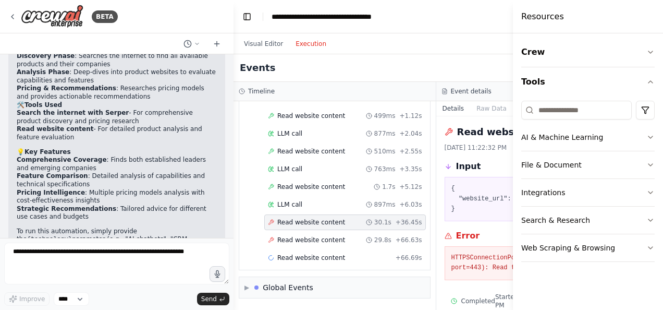
scroll to position [438, 0]
click at [464, 208] on pre "{ "website_url": "[URL][DOMAIN_NAME]" }" at bounding box center [537, 198] width 173 height 31
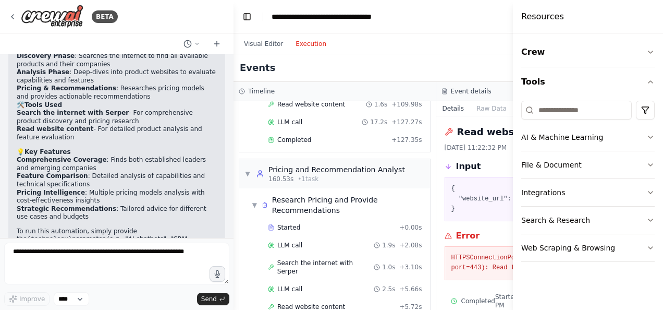
scroll to position [995, 0]
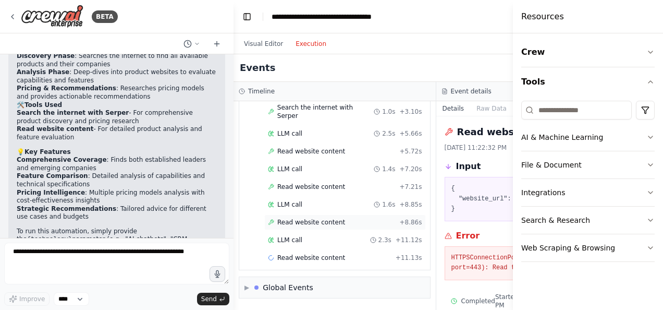
click at [311, 226] on span "Read website content" at bounding box center [311, 222] width 68 height 8
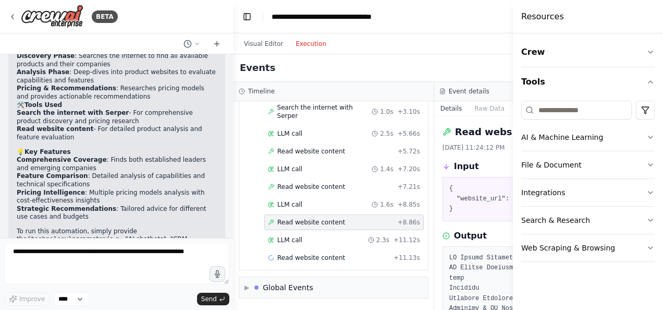
scroll to position [1098, 0]
click at [553, 250] on button "Web Scraping & Browsing" at bounding box center [587, 247] width 133 height 27
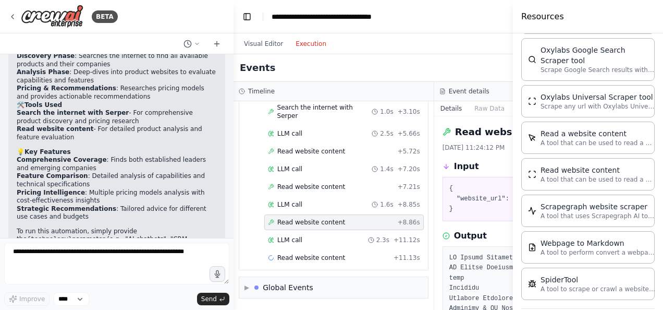
scroll to position [513, 0]
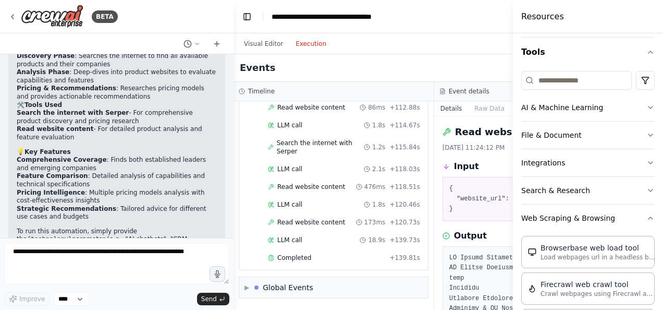
scroll to position [1594, 0]
click at [293, 257] on span "Completed" at bounding box center [294, 257] width 34 height 8
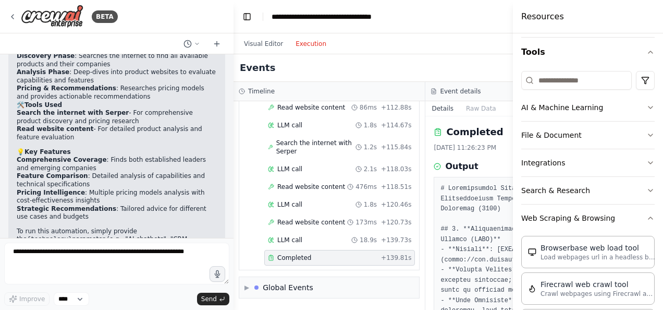
scroll to position [1405, 0]
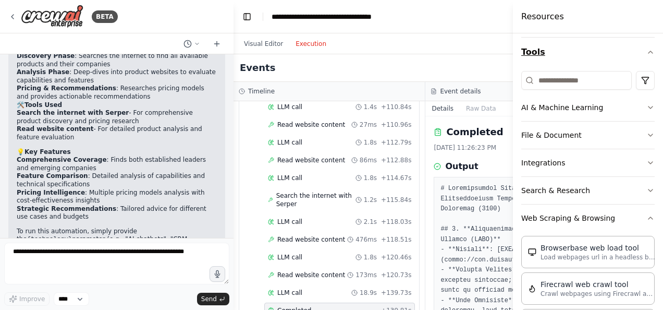
click at [646, 52] on icon "button" at bounding box center [650, 52] width 8 height 8
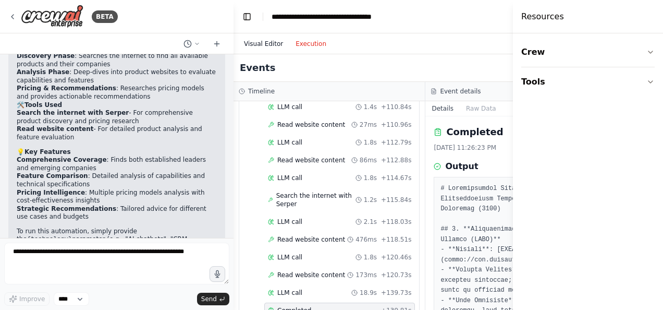
click at [270, 41] on button "Visual Editor" at bounding box center [264, 44] width 52 height 13
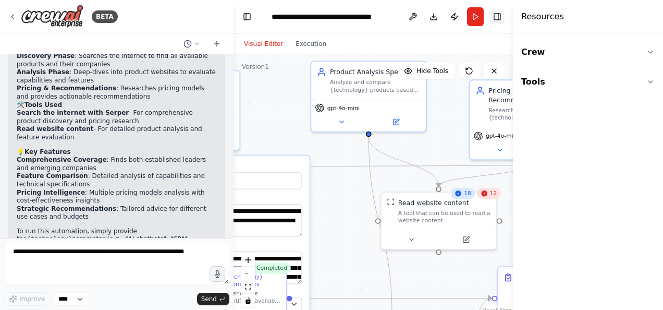
click at [499, 20] on button "Toggle Right Sidebar" at bounding box center [497, 16] width 15 height 15
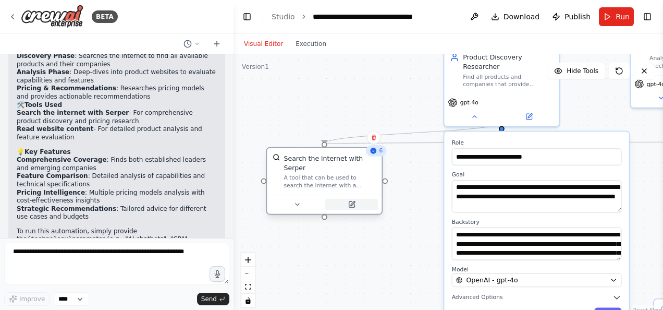
click at [350, 201] on icon at bounding box center [351, 204] width 7 height 7
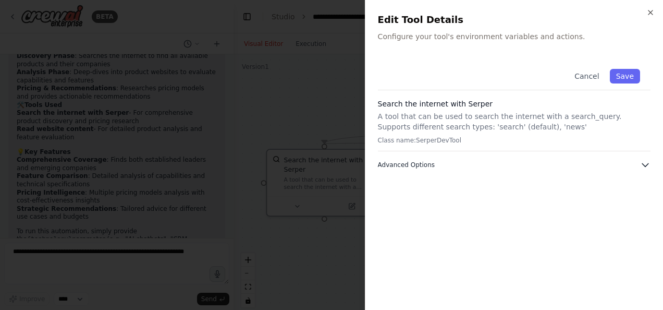
click at [396, 164] on span "Advanced Options" at bounding box center [406, 165] width 57 height 8
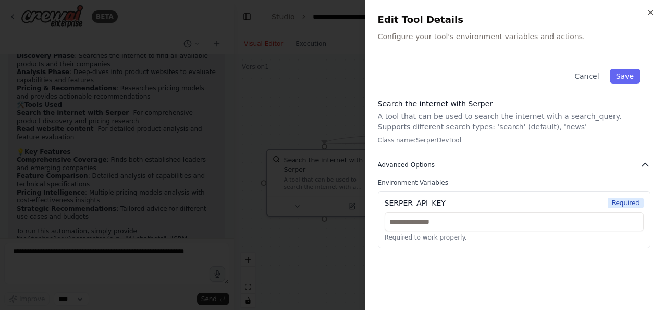
click at [398, 163] on span "Advanced Options" at bounding box center [406, 165] width 57 height 8
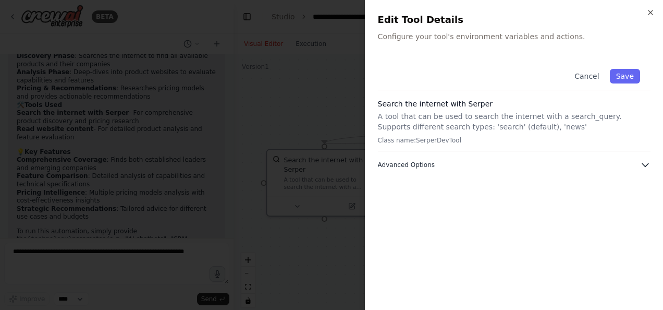
click at [398, 166] on span "Advanced Options" at bounding box center [406, 165] width 57 height 8
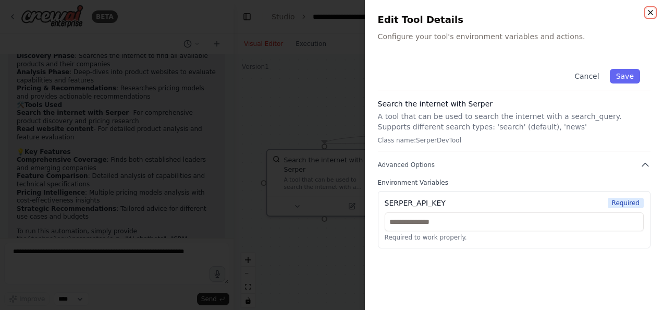
click at [651, 15] on icon "button" at bounding box center [650, 12] width 8 height 8
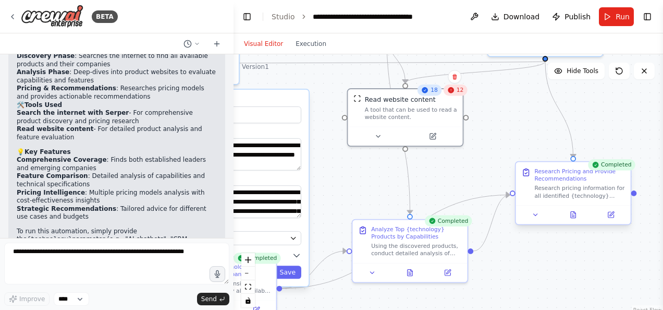
click at [557, 180] on div "Research Pricing and Provide Recommendations" at bounding box center [579, 174] width 91 height 15
click at [573, 214] on icon at bounding box center [573, 215] width 5 height 6
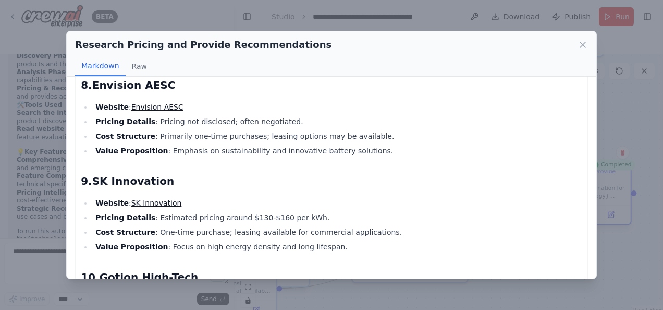
scroll to position [739, 0]
click at [138, 67] on button "Raw" at bounding box center [140, 66] width 28 height 20
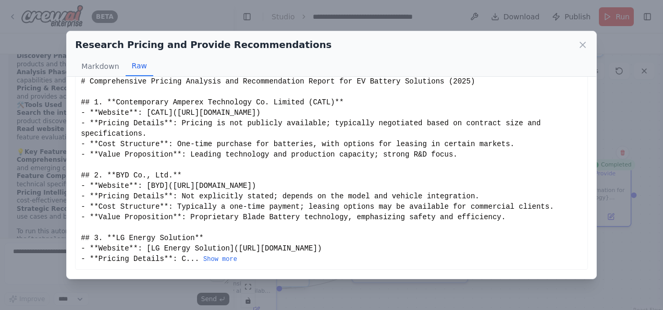
scroll to position [3, 0]
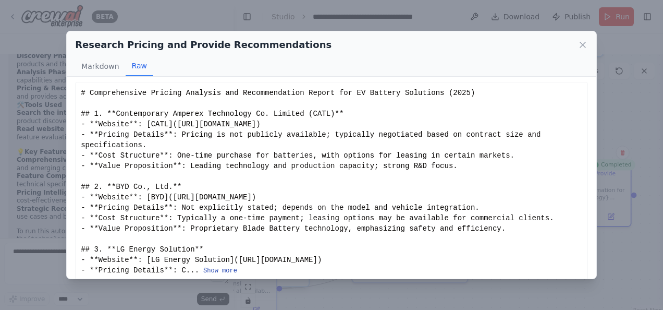
click at [208, 266] on button "Show more" at bounding box center [220, 270] width 34 height 8
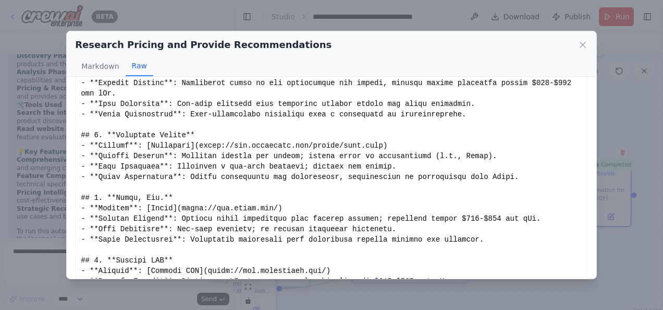
scroll to position [0, 0]
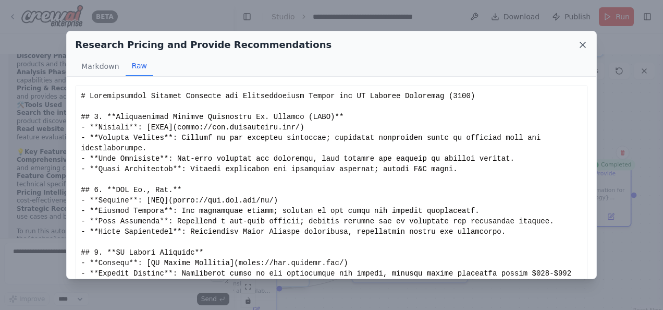
click at [583, 45] on icon at bounding box center [582, 44] width 5 height 5
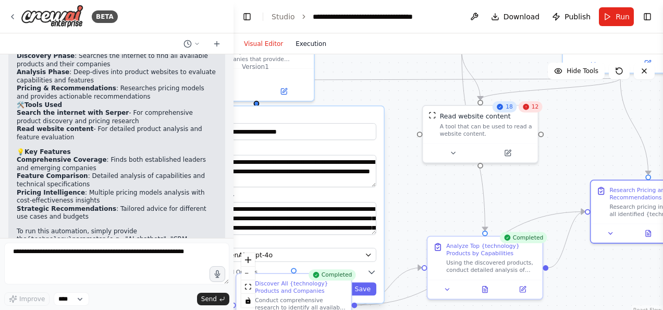
click at [308, 45] on button "Execution" at bounding box center [310, 44] width 43 height 13
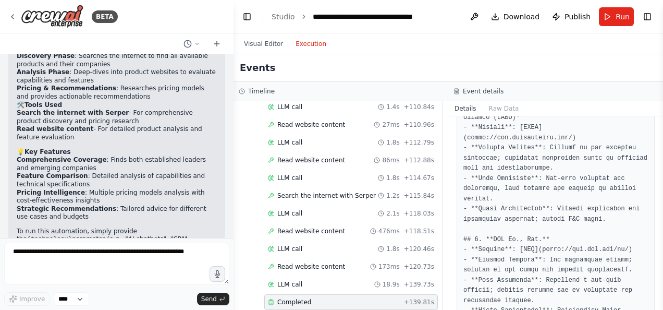
scroll to position [126, 0]
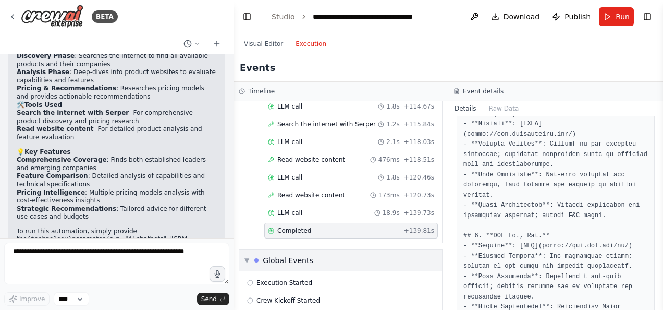
scroll to position [1399, 0]
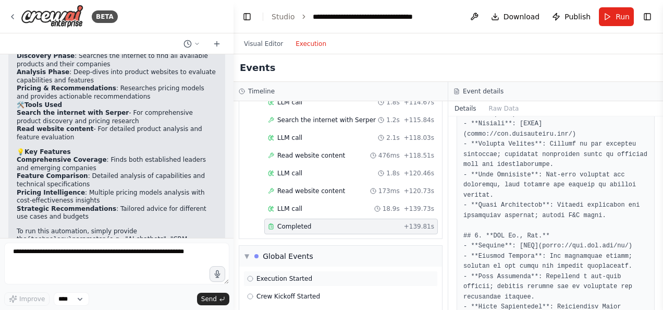
click at [294, 274] on span "Execution Started" at bounding box center [284, 278] width 56 height 8
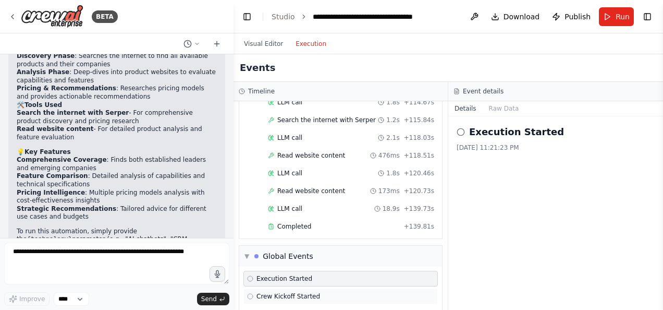
click at [305, 292] on span "Crew Kickoff Started" at bounding box center [288, 296] width 64 height 8
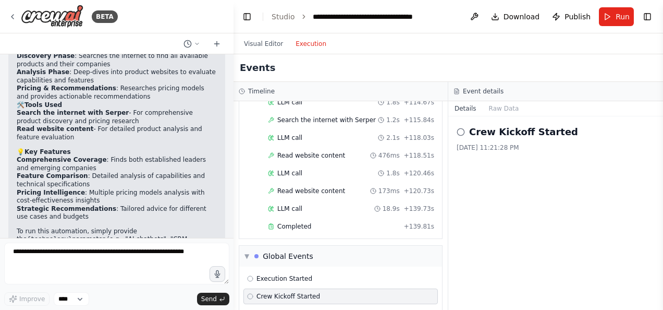
click at [461, 129] on icon at bounding box center [461, 132] width 8 height 8
click at [501, 110] on button "Raw Data" at bounding box center [504, 108] width 43 height 15
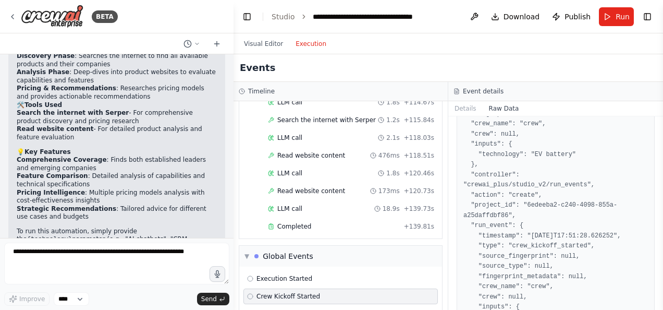
scroll to position [141, 0]
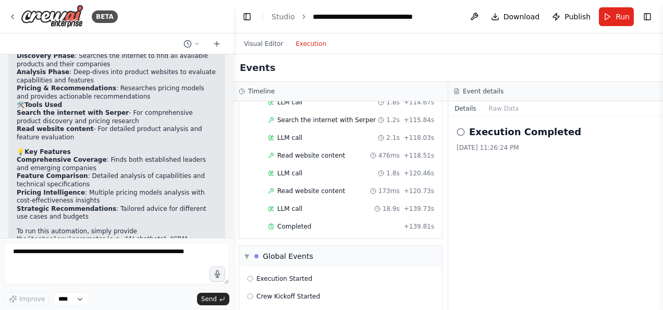
click at [502, 139] on div "Execution Completed [DATE] 11:26:24 PM" at bounding box center [556, 138] width 198 height 27
click at [308, 309] on span "Crew Kickoff Completed" at bounding box center [293, 314] width 75 height 8
click at [649, 18] on button "Toggle Right Sidebar" at bounding box center [647, 16] width 15 height 15
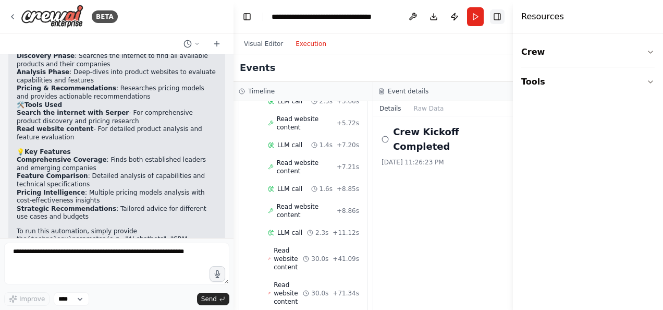
scroll to position [2024, 0]
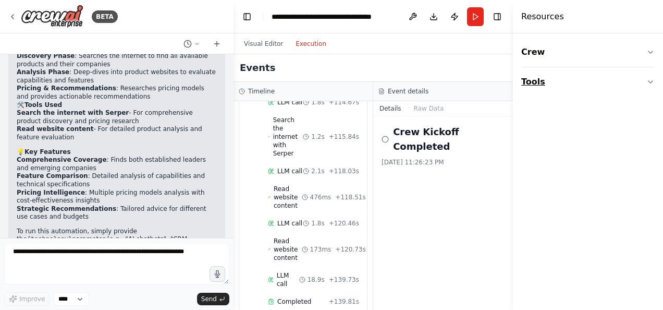
click at [605, 85] on button "Tools" at bounding box center [587, 81] width 133 height 29
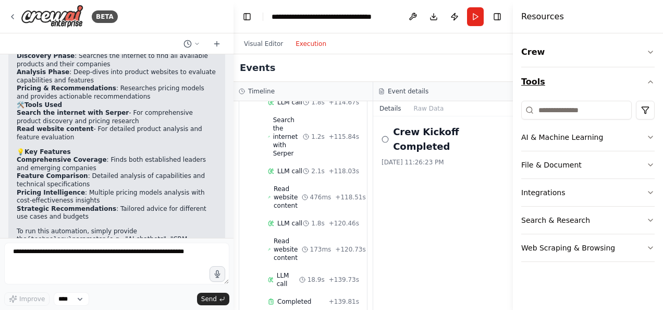
click at [610, 78] on button "Tools" at bounding box center [587, 81] width 133 height 29
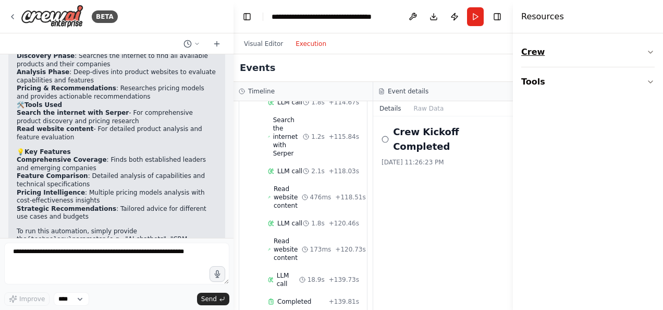
click at [611, 53] on button "Crew" at bounding box center [587, 52] width 133 height 29
click at [591, 109] on div "Agent" at bounding box center [587, 111] width 133 height 24
click at [586, 87] on div "Task" at bounding box center [587, 82] width 133 height 24
click at [585, 142] on button "Tools" at bounding box center [587, 146] width 133 height 29
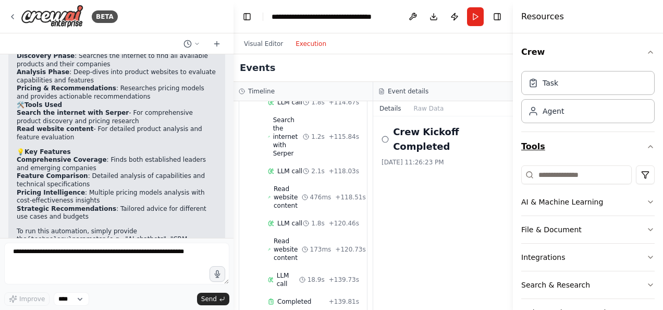
scroll to position [31, 0]
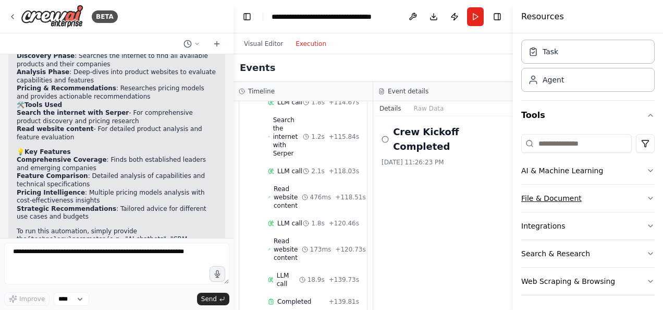
click at [587, 193] on button "File & Document" at bounding box center [587, 198] width 133 height 27
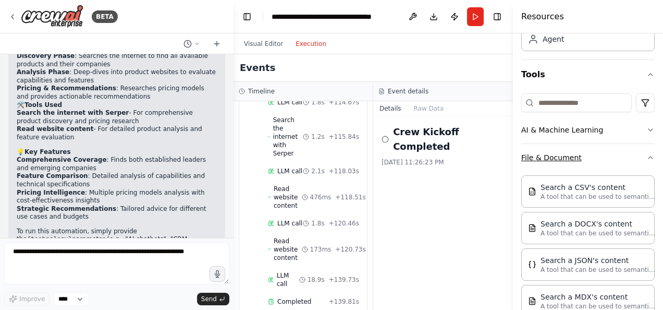
scroll to position [63, 0]
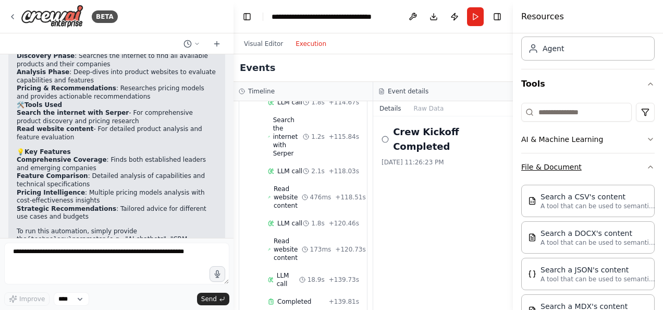
click at [620, 166] on button "File & Document" at bounding box center [587, 166] width 133 height 27
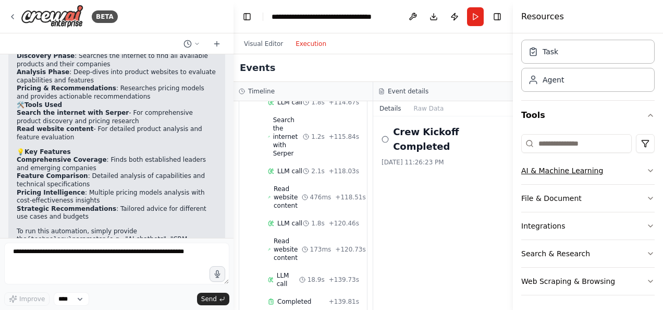
click at [599, 166] on button "AI & Machine Learning" at bounding box center [587, 170] width 133 height 27
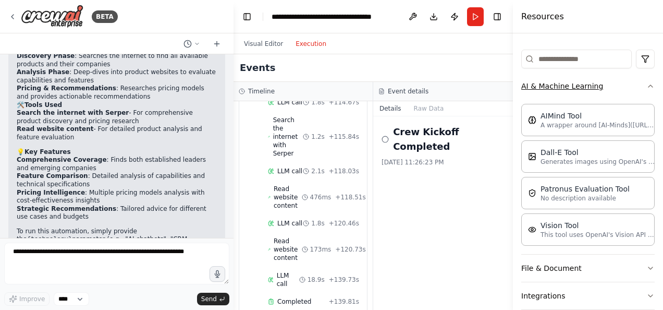
scroll to position [118, 0]
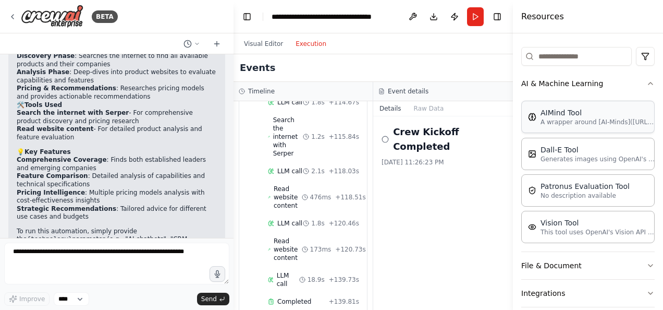
click at [593, 113] on div "AIMind Tool" at bounding box center [597, 112] width 115 height 10
click at [624, 255] on button "File & Document" at bounding box center [587, 265] width 133 height 27
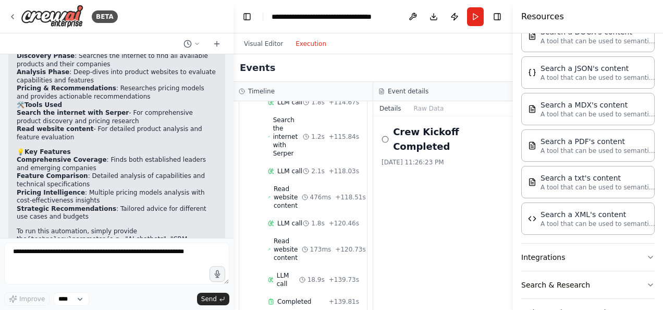
scroll to position [446, 0]
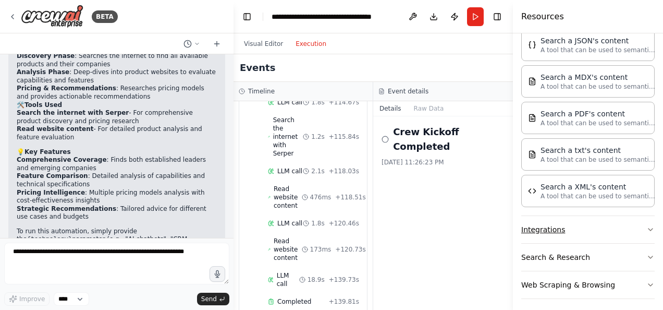
click at [576, 228] on button "Integrations" at bounding box center [587, 229] width 133 height 27
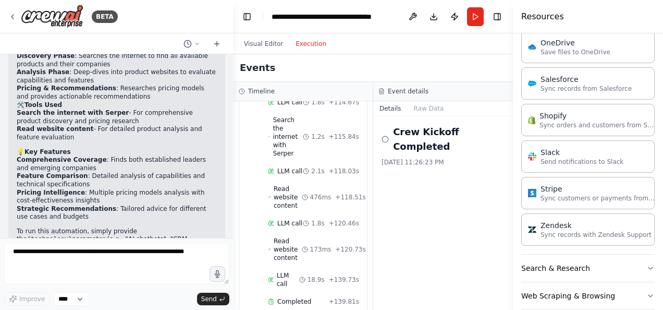
scroll to position [1177, 0]
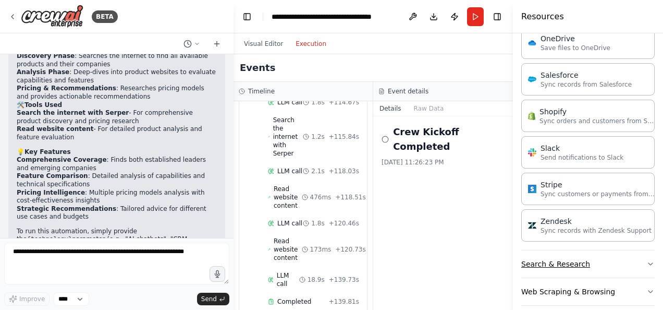
click at [611, 253] on button "Search & Research" at bounding box center [587, 263] width 133 height 27
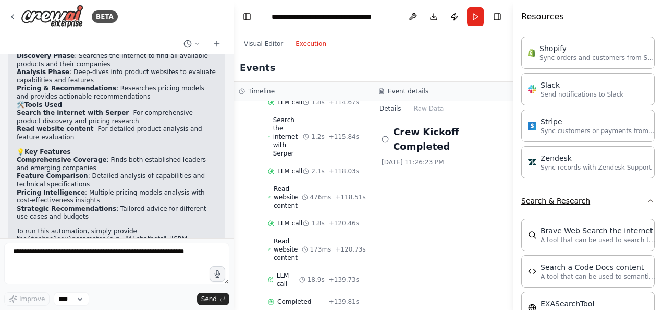
click at [618, 189] on button "Search & Research" at bounding box center [587, 200] width 133 height 27
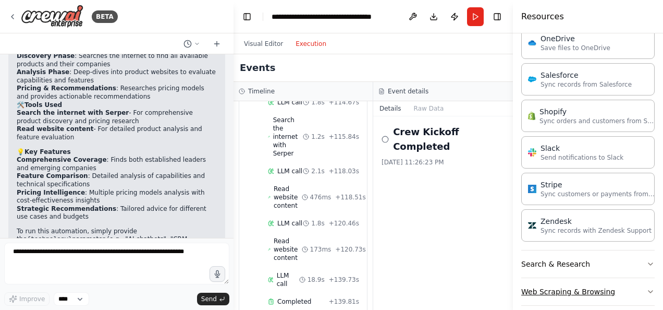
click at [593, 282] on button "Web Scraping & Browsing" at bounding box center [587, 291] width 133 height 27
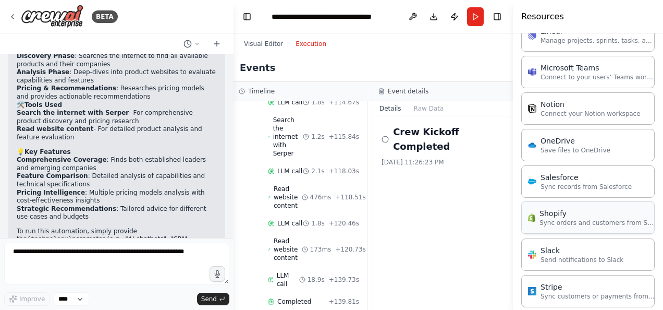
click at [617, 220] on p "Sync orders and customers from Shopify" at bounding box center [596, 222] width 115 height 8
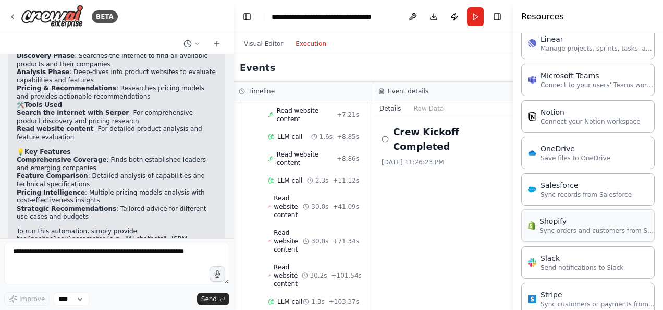
scroll to position [1449, 0]
click at [261, 47] on button "Visual Editor" at bounding box center [264, 44] width 52 height 13
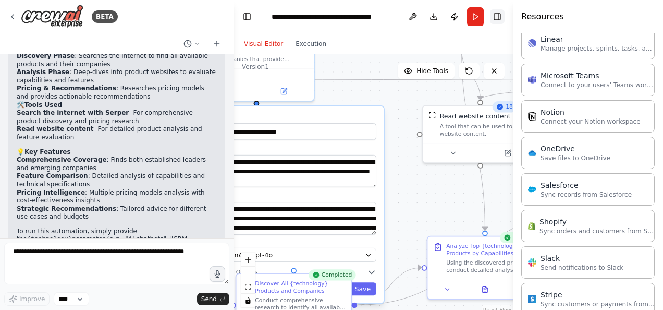
click at [493, 15] on button "Toggle Right Sidebar" at bounding box center [497, 16] width 15 height 15
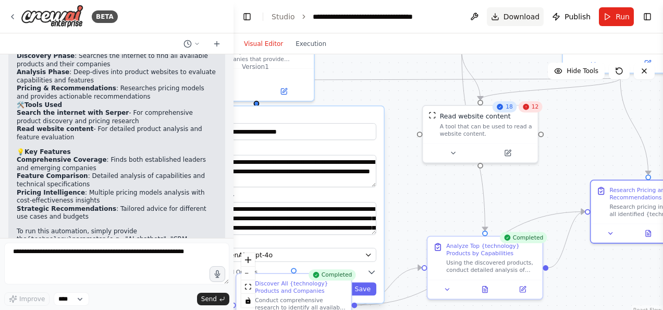
click at [528, 17] on span "Download" at bounding box center [521, 16] width 36 height 10
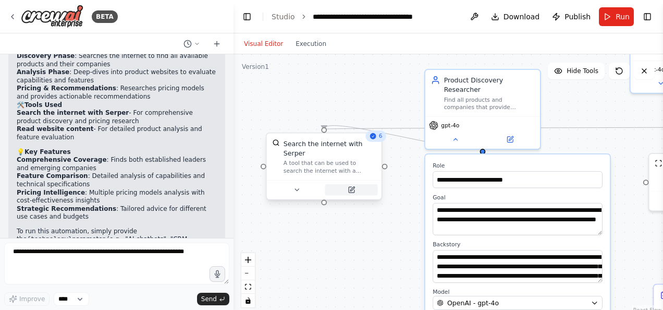
click at [353, 187] on icon at bounding box center [352, 190] width 6 height 6
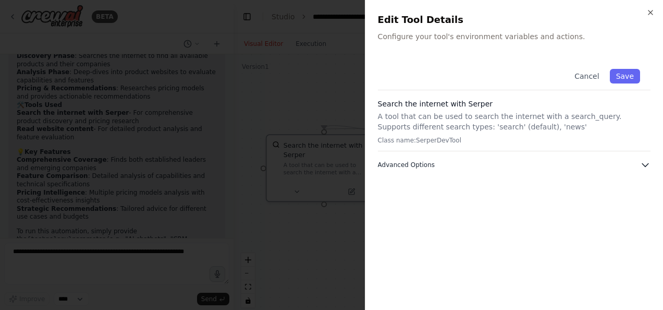
click at [469, 165] on button "Advanced Options" at bounding box center [514, 164] width 273 height 10
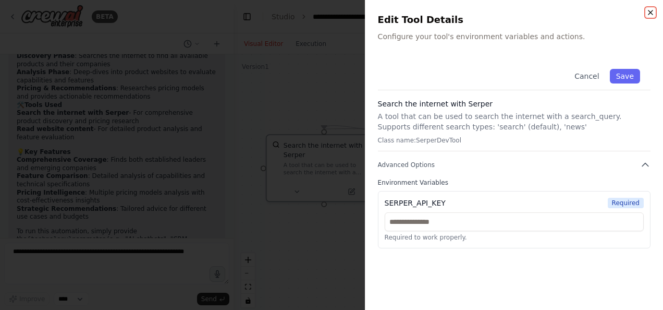
click at [650, 14] on icon "button" at bounding box center [650, 12] width 8 height 8
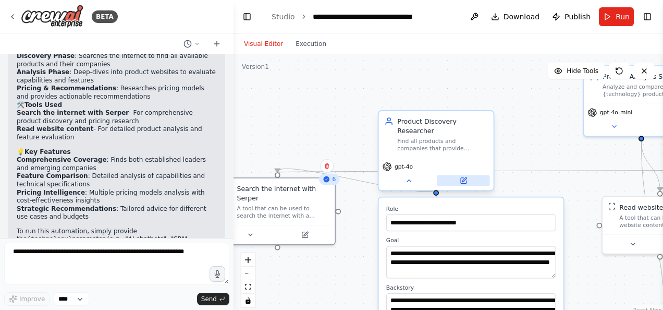
click at [462, 177] on icon at bounding box center [464, 179] width 4 height 4
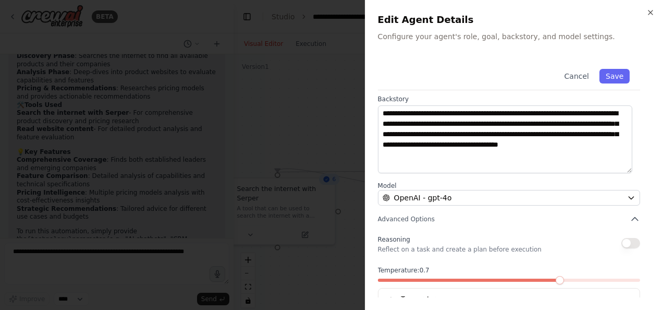
scroll to position [161, 0]
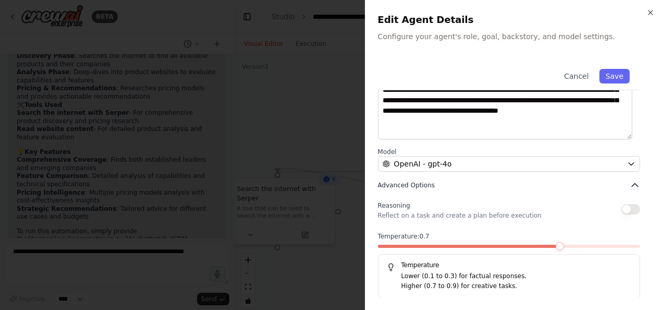
click at [495, 182] on button "Advanced Options" at bounding box center [509, 185] width 262 height 10
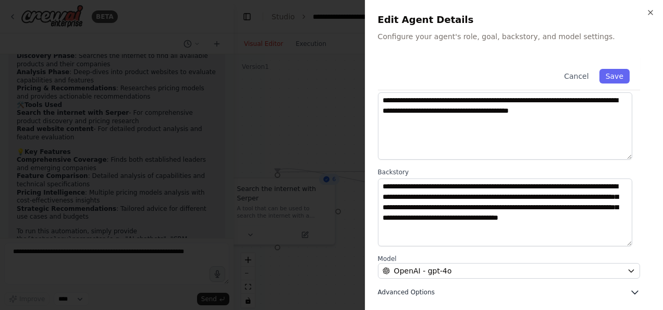
scroll to position [53, 0]
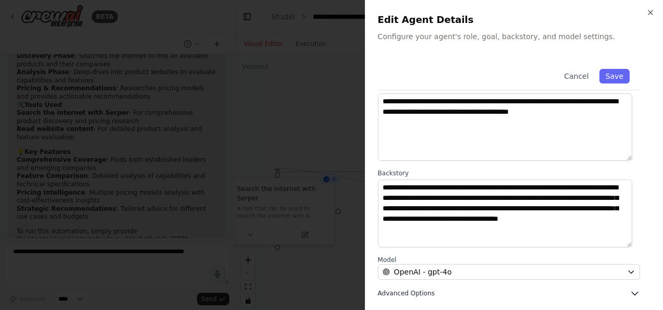
click at [467, 294] on button "Advanced Options" at bounding box center [509, 293] width 262 height 10
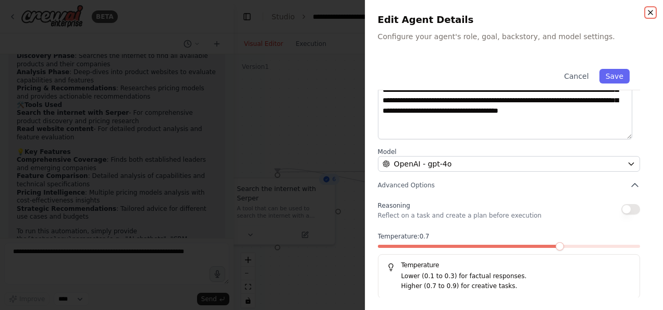
click at [650, 9] on icon "button" at bounding box center [650, 12] width 8 height 8
